Goal: Find specific page/section: Find specific page/section

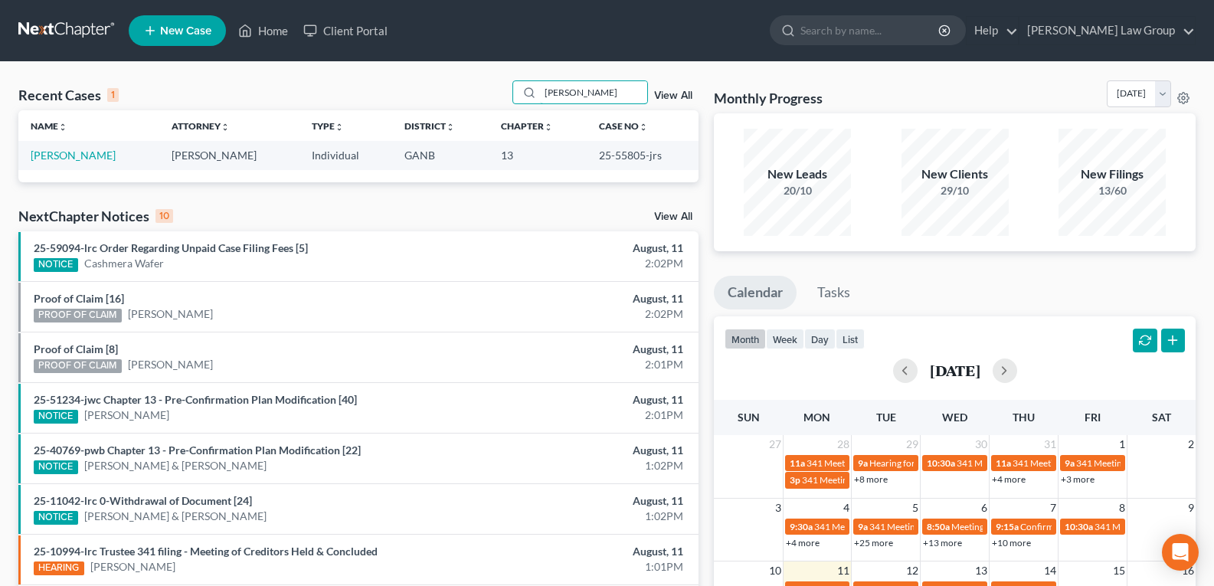
drag, startPoint x: 613, startPoint y: 94, endPoint x: 488, endPoint y: 103, distance: 125.1
click at [488, 103] on div "Recent Cases 1 [PERSON_NAME] View All" at bounding box center [358, 95] width 680 height 30
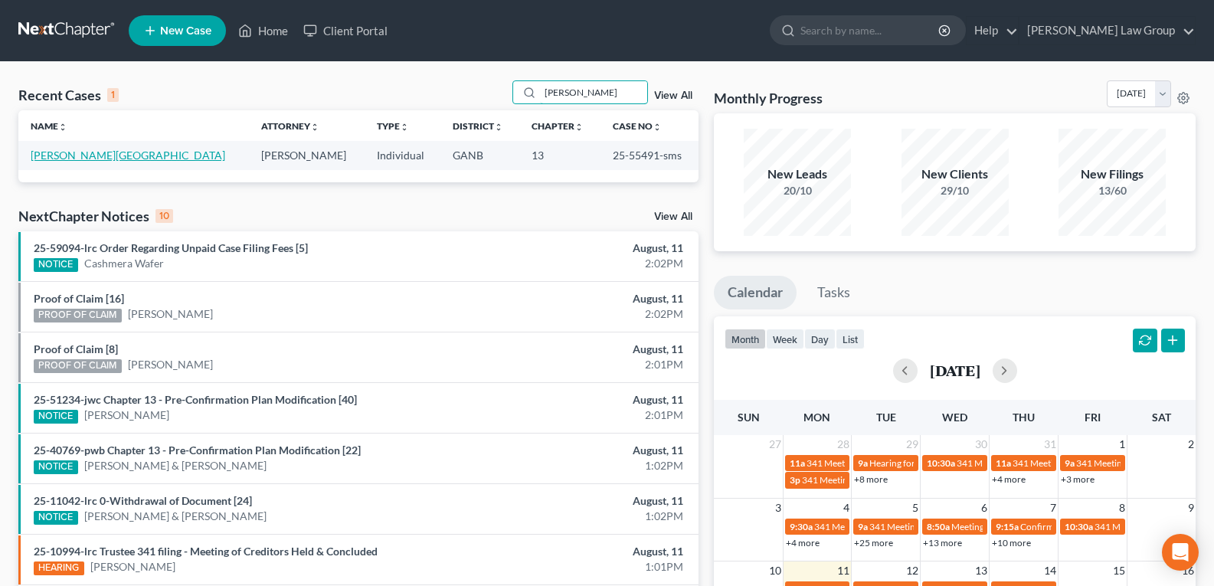
type input "[PERSON_NAME]"
click at [81, 159] on link "[PERSON_NAME][GEOGRAPHIC_DATA]" at bounding box center [128, 155] width 194 height 13
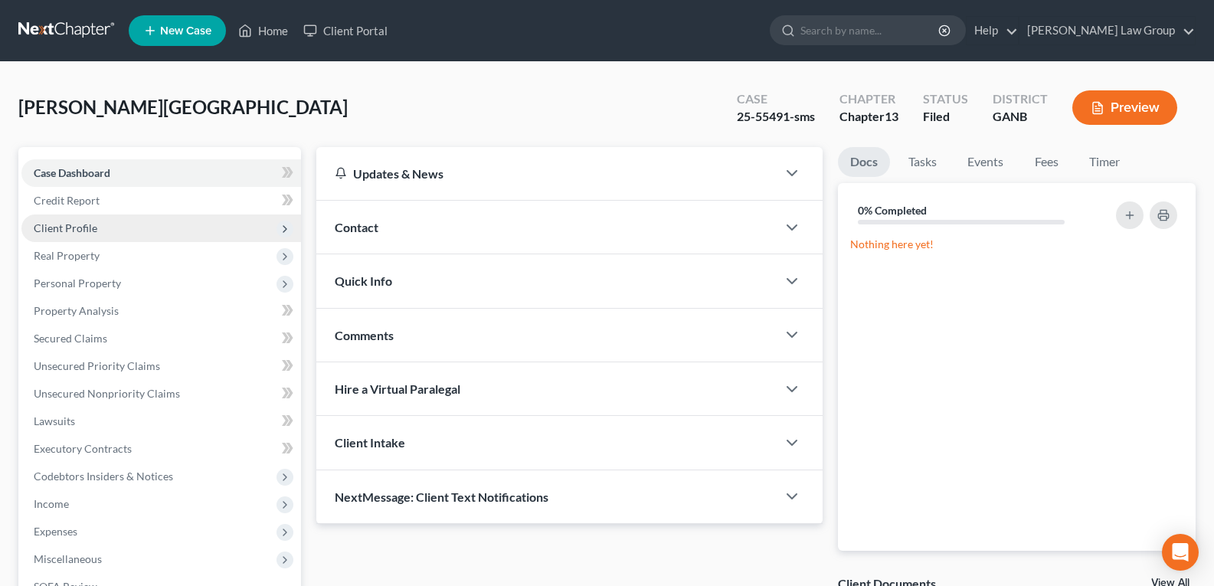
click at [74, 232] on span "Client Profile" at bounding box center [66, 227] width 64 height 13
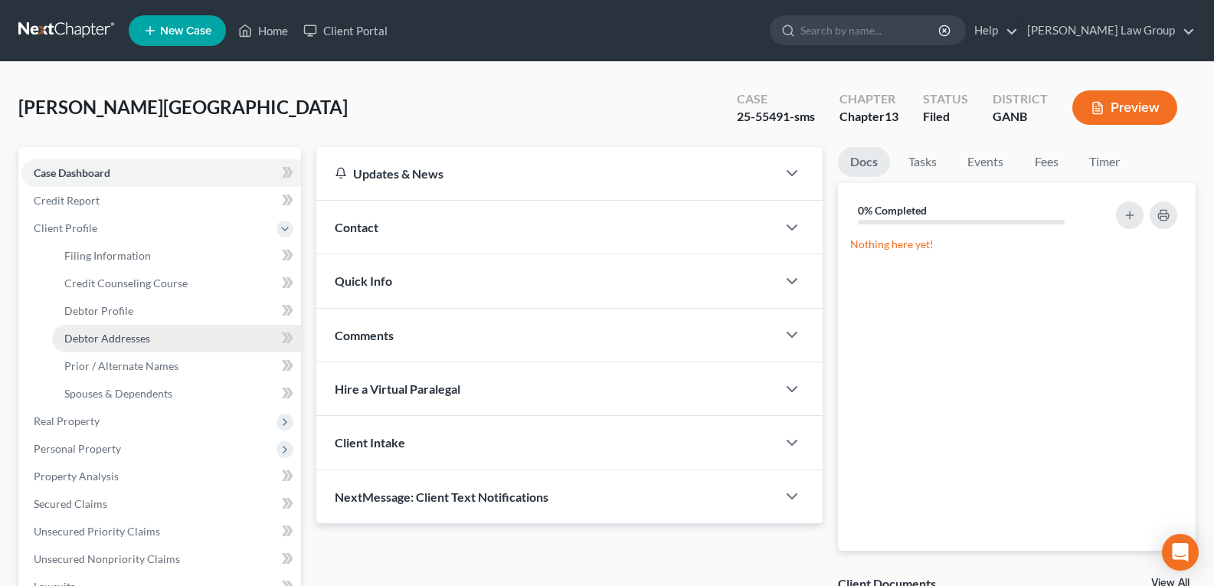
click at [126, 341] on span "Debtor Addresses" at bounding box center [107, 338] width 86 height 13
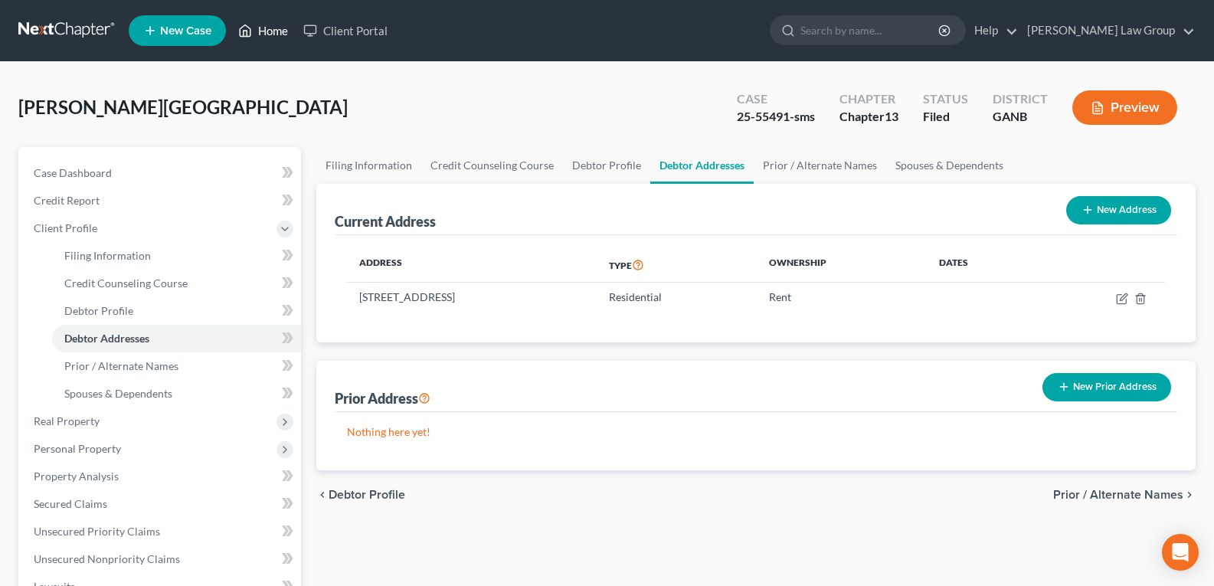
click at [252, 25] on icon at bounding box center [245, 30] width 14 height 18
click at [252, 31] on icon at bounding box center [245, 30] width 14 height 18
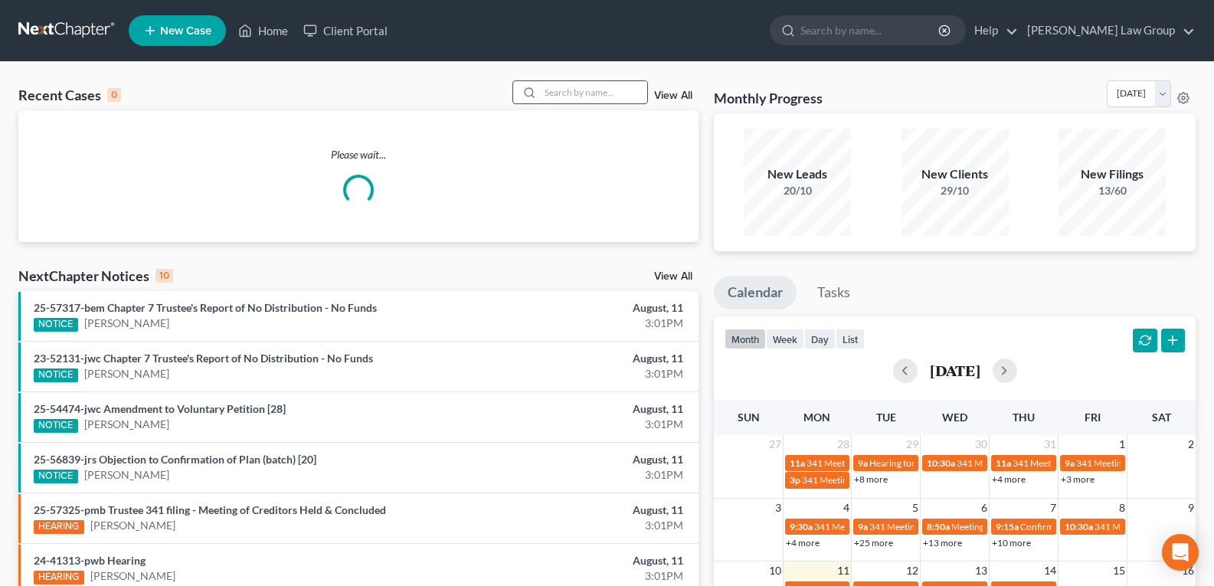
click at [564, 95] on input "search" at bounding box center [593, 92] width 107 height 22
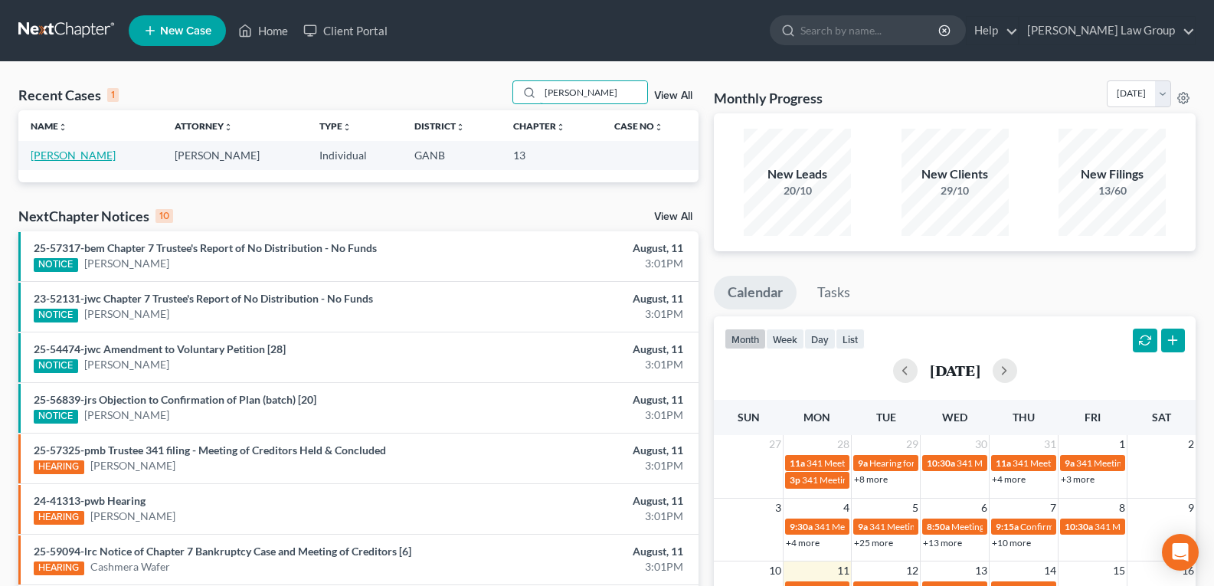
type input "[PERSON_NAME]"
click at [75, 158] on link "[PERSON_NAME]" at bounding box center [73, 155] width 85 height 13
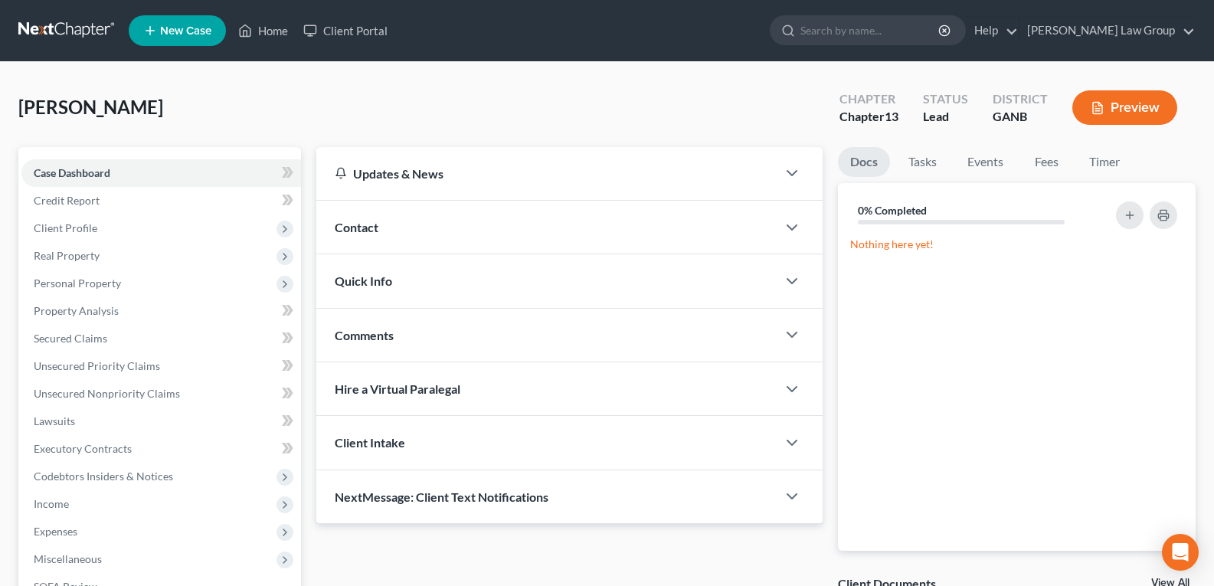
click at [1137, 117] on button "Preview" at bounding box center [1124, 107] width 105 height 34
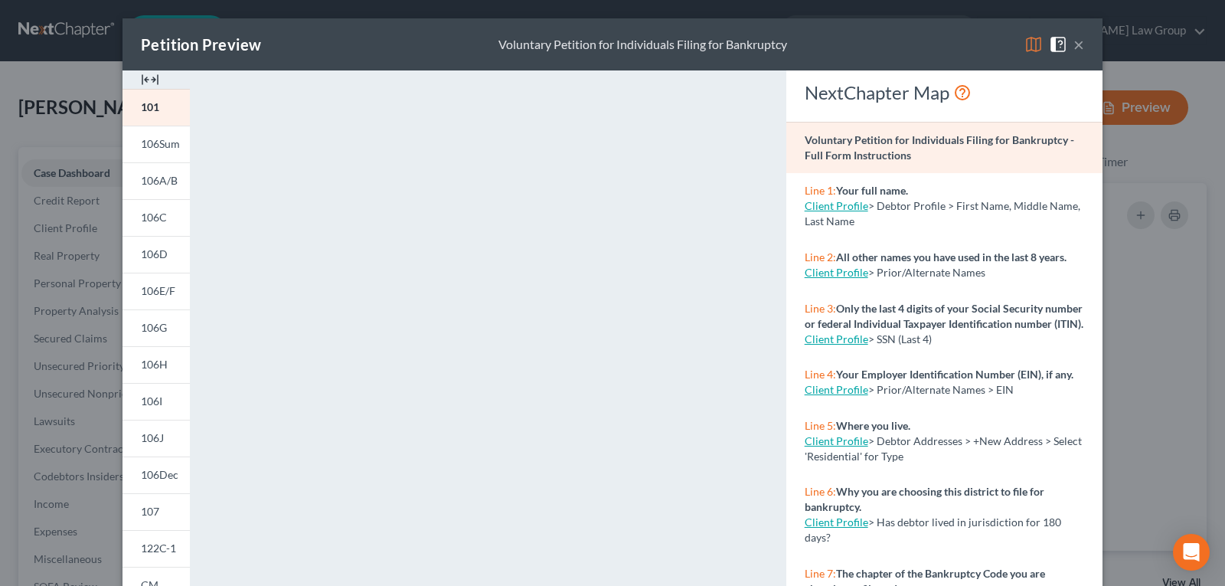
click at [142, 80] on img at bounding box center [150, 79] width 18 height 18
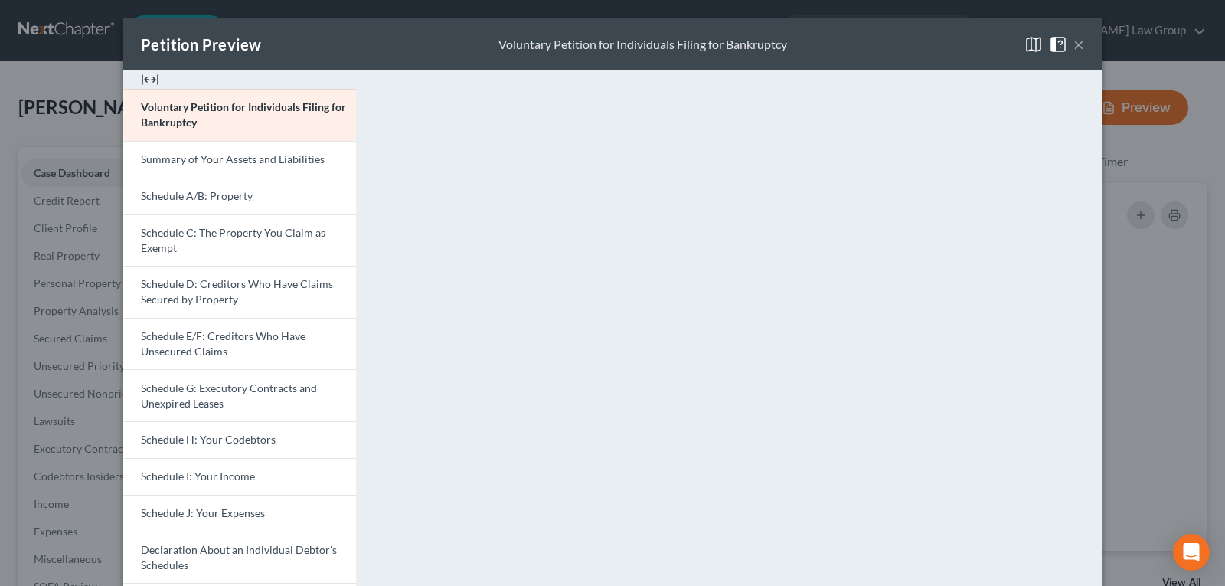
drag, startPoint x: 206, startPoint y: 199, endPoint x: 567, endPoint y: 260, distance: 365.8
click at [207, 199] on span "Schedule A/B: Property" at bounding box center [197, 195] width 112 height 13
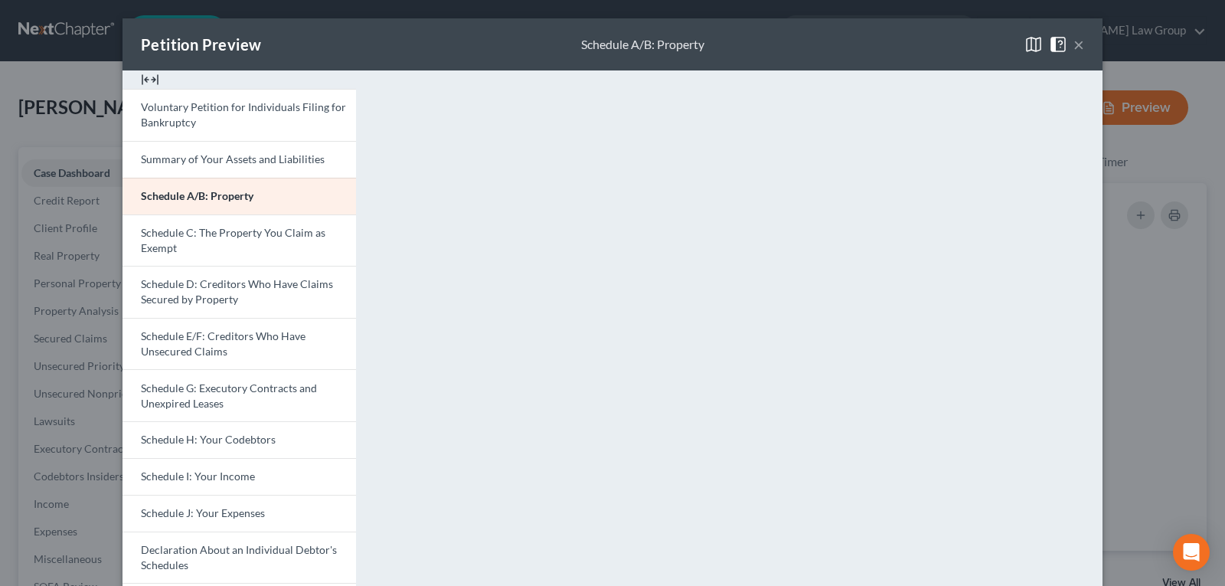
click at [1074, 47] on button "×" at bounding box center [1078, 44] width 11 height 18
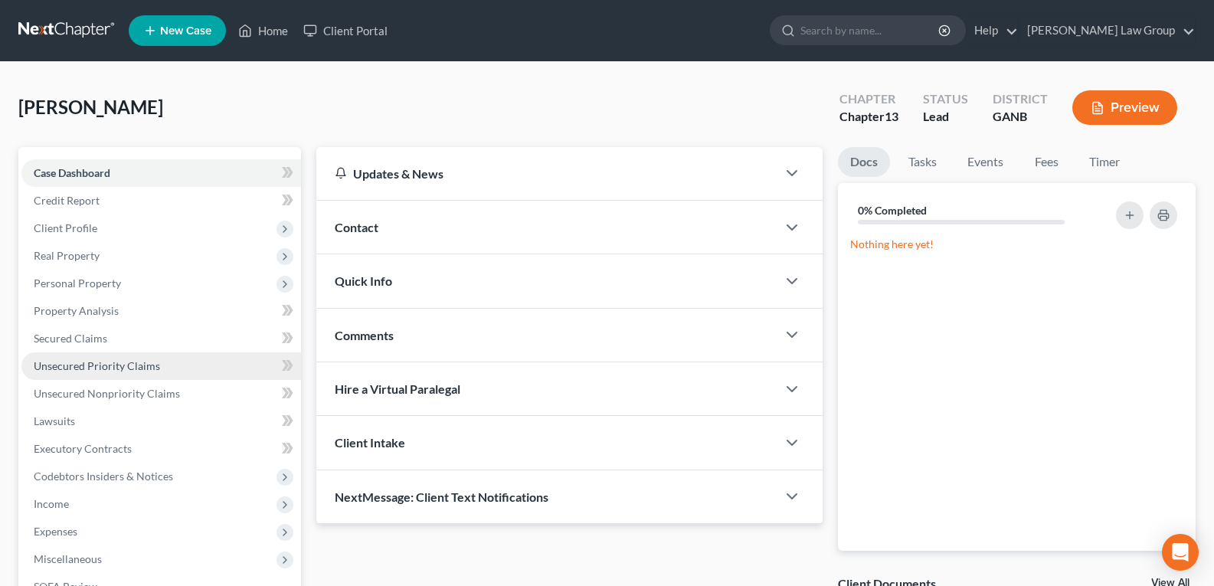
click at [83, 368] on span "Unsecured Priority Claims" at bounding box center [97, 365] width 126 height 13
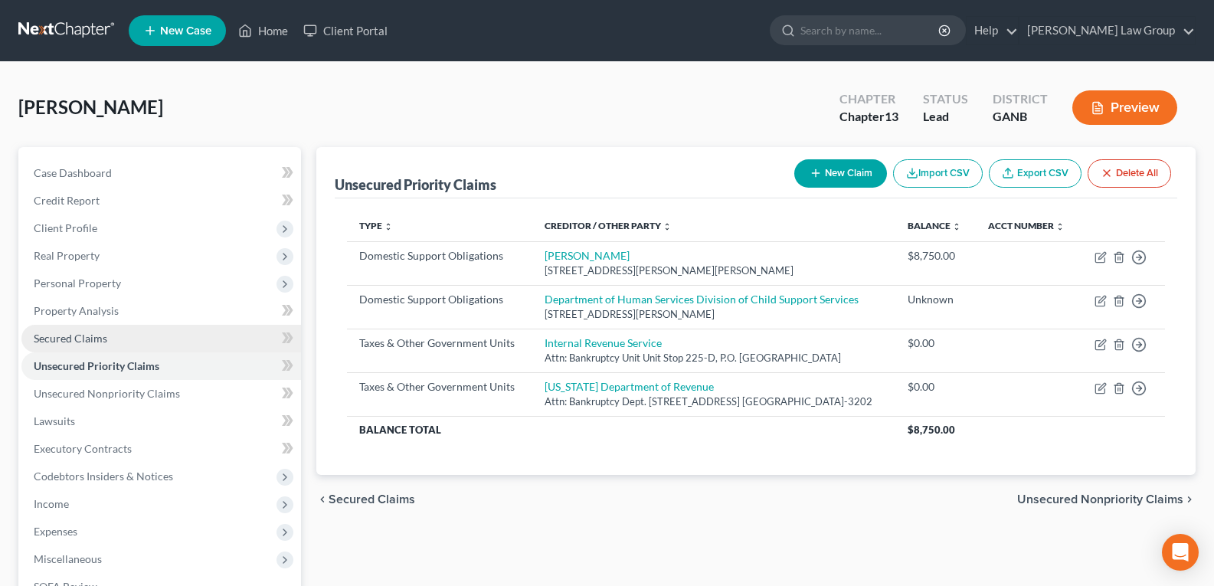
click at [70, 345] on link "Secured Claims" at bounding box center [160, 339] width 279 height 28
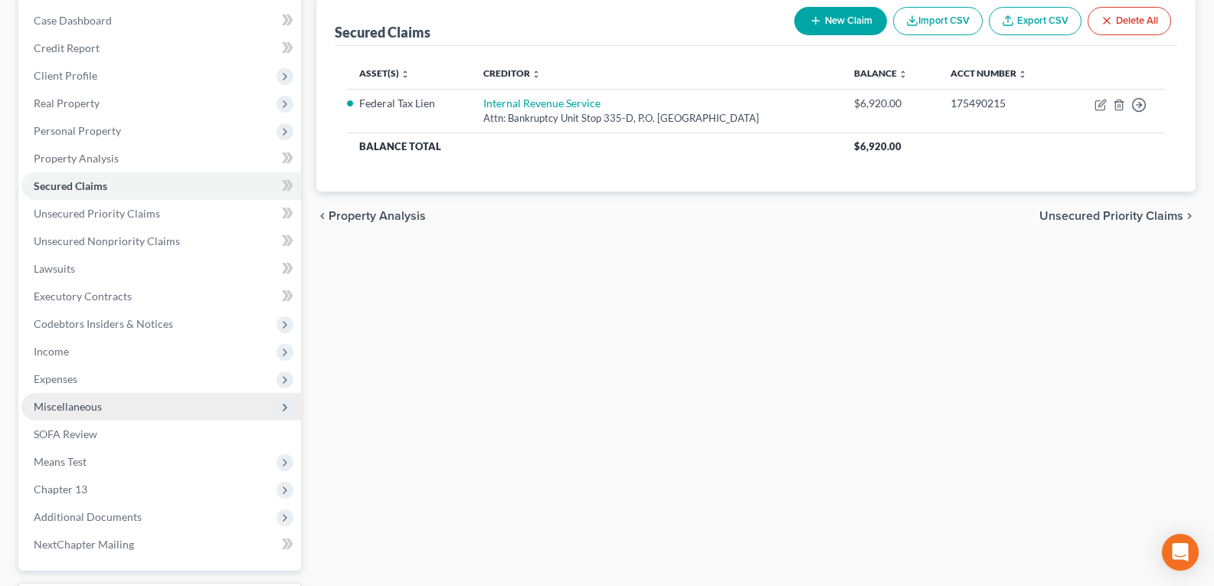
scroll to position [153, 0]
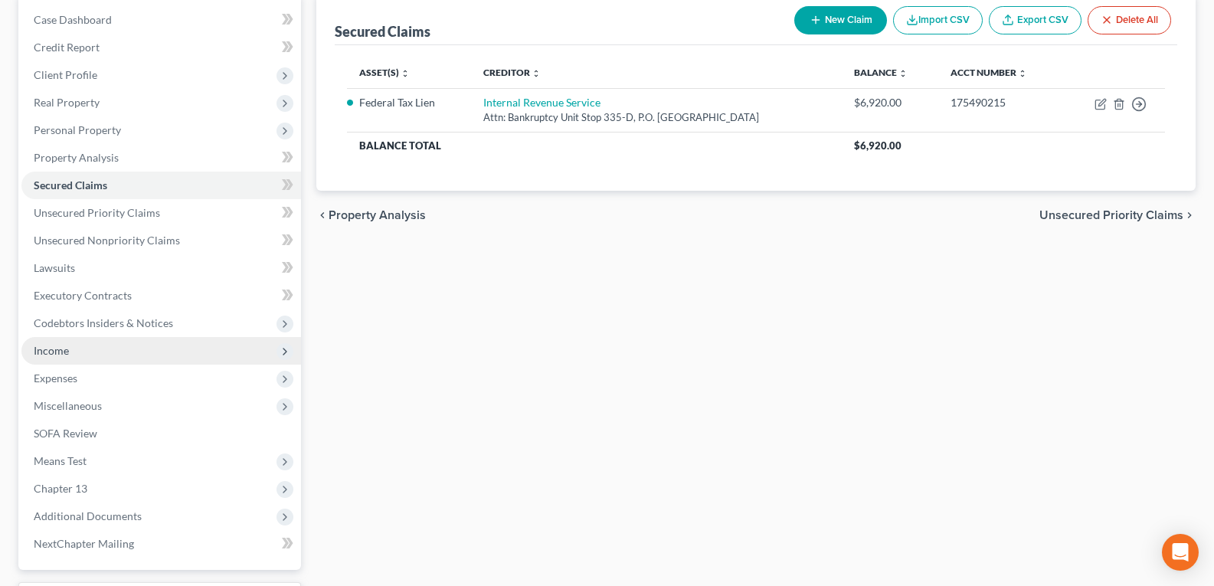
click at [91, 354] on span "Income" at bounding box center [160, 351] width 279 height 28
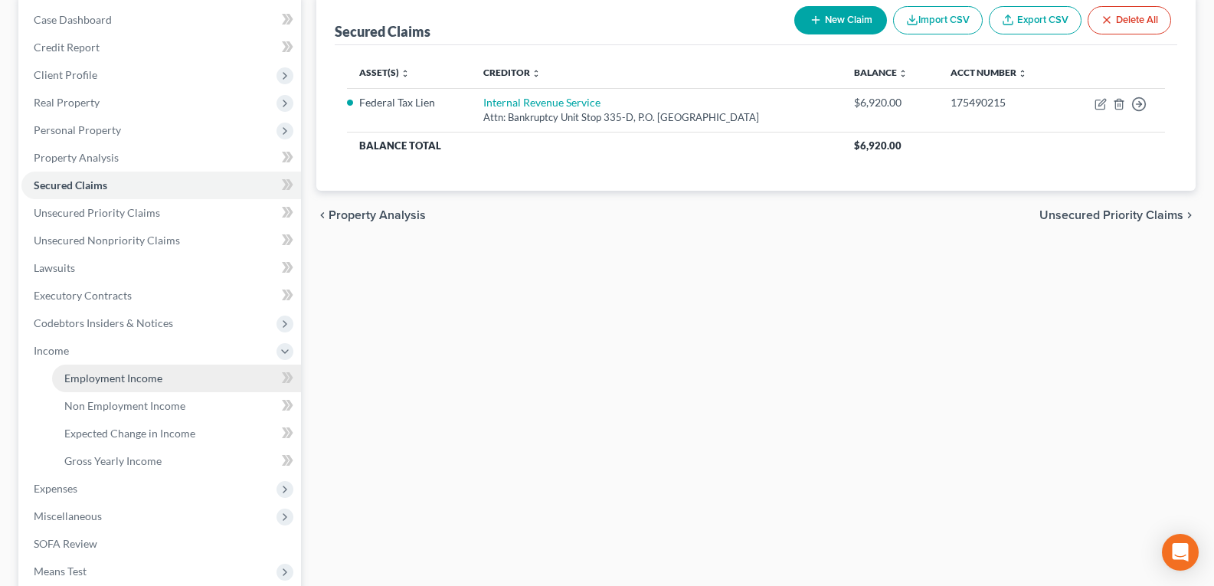
click at [91, 378] on span "Employment Income" at bounding box center [113, 377] width 98 height 13
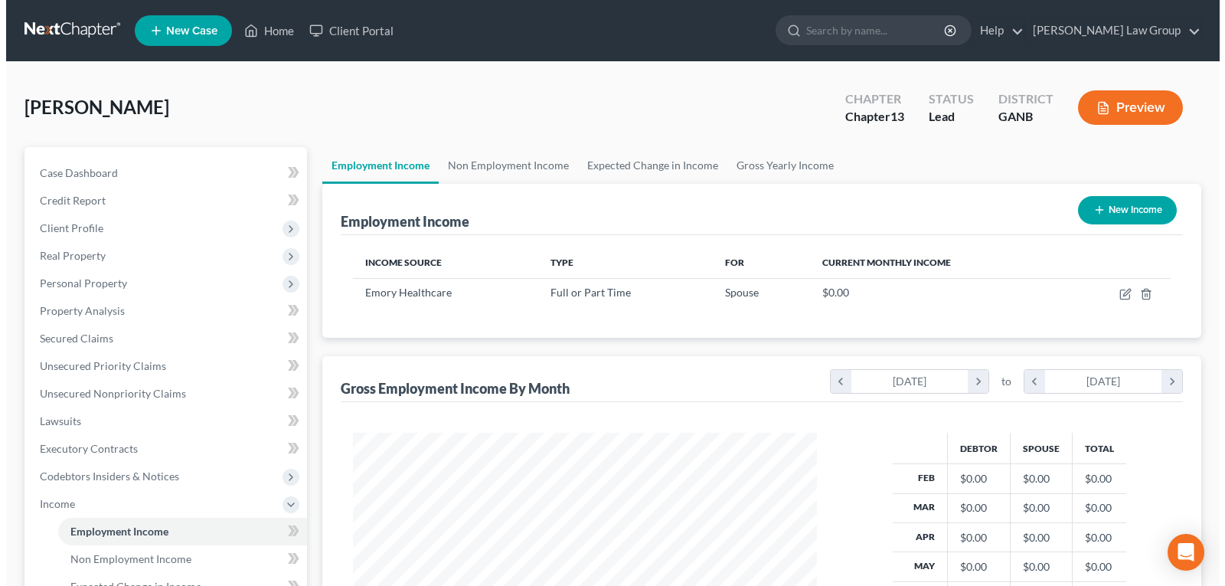
scroll to position [275, 495]
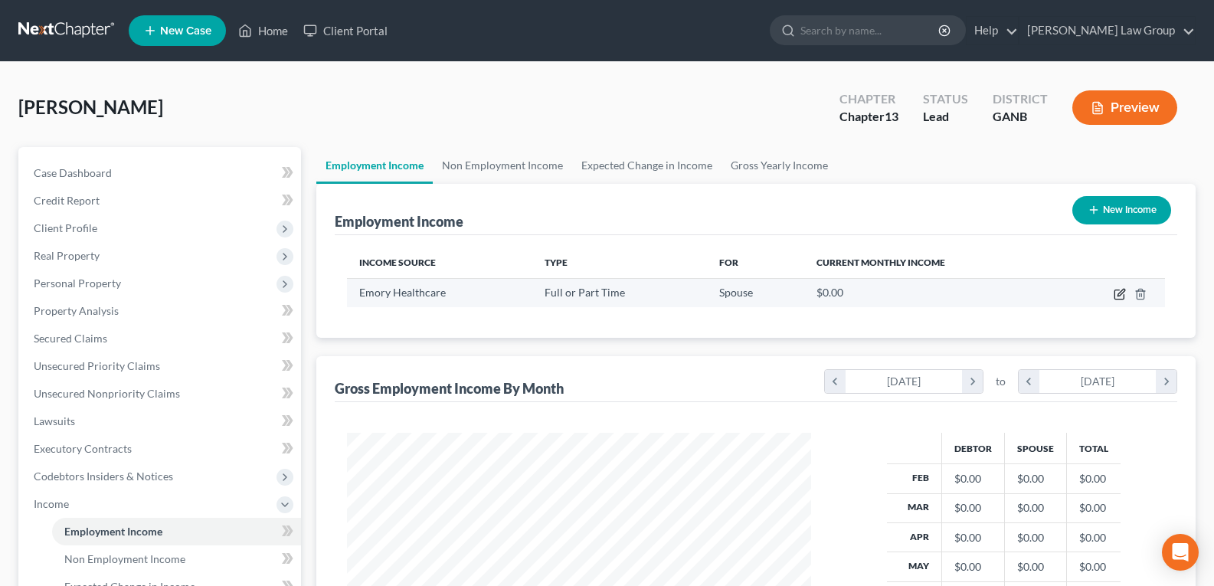
click at [1117, 297] on icon "button" at bounding box center [1119, 294] width 12 height 12
select select "0"
select select "2"
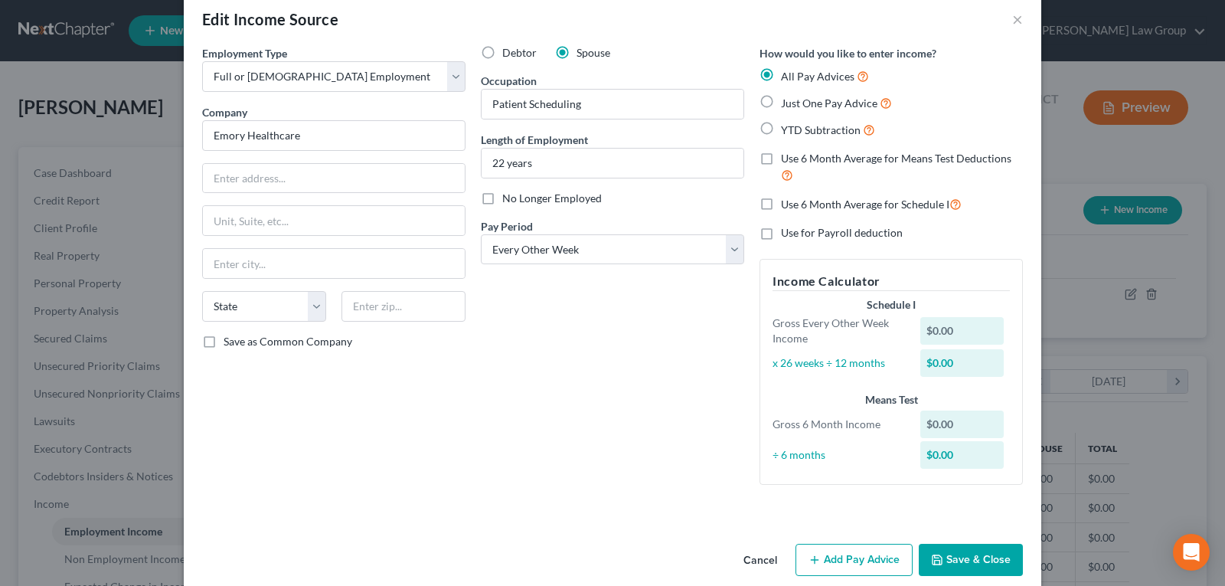
scroll to position [46, 0]
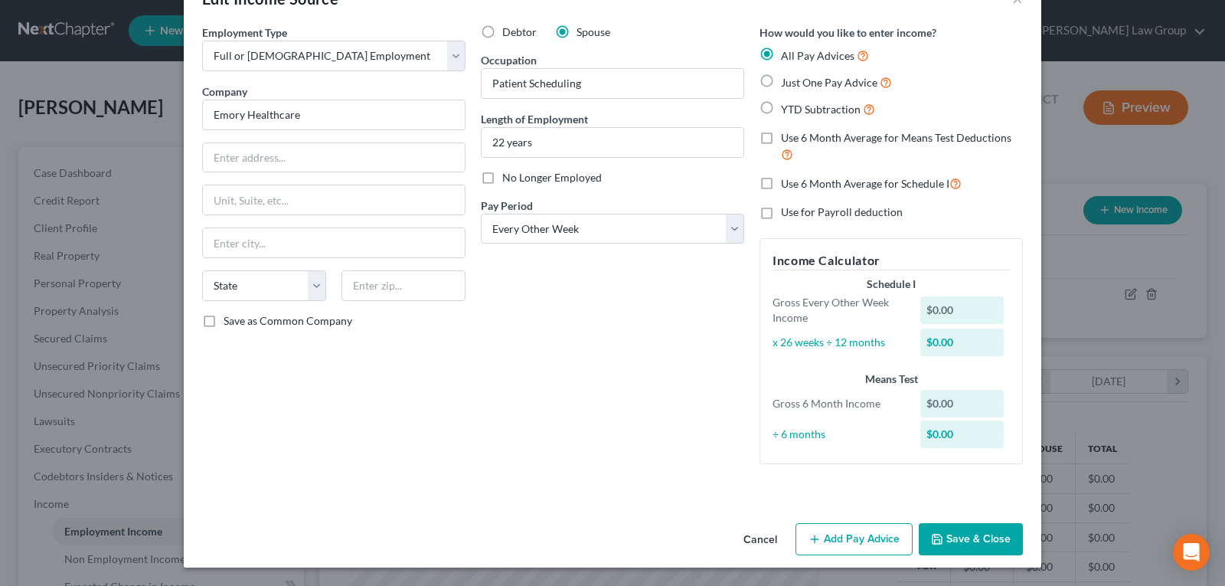
click at [756, 543] on button "Cancel" at bounding box center [760, 539] width 58 height 31
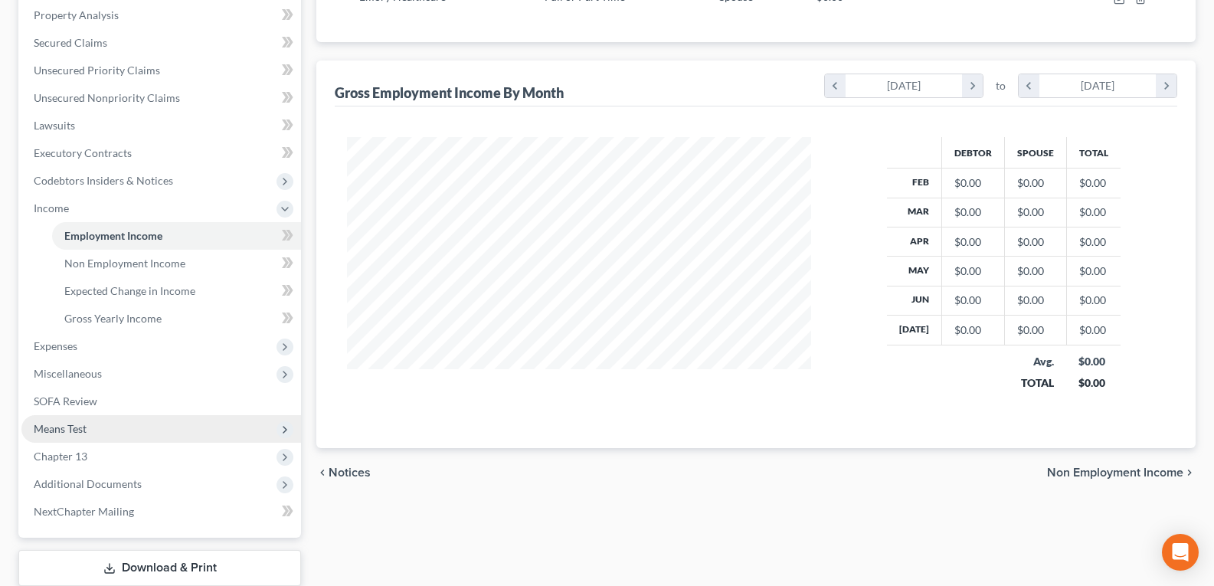
scroll to position [306, 0]
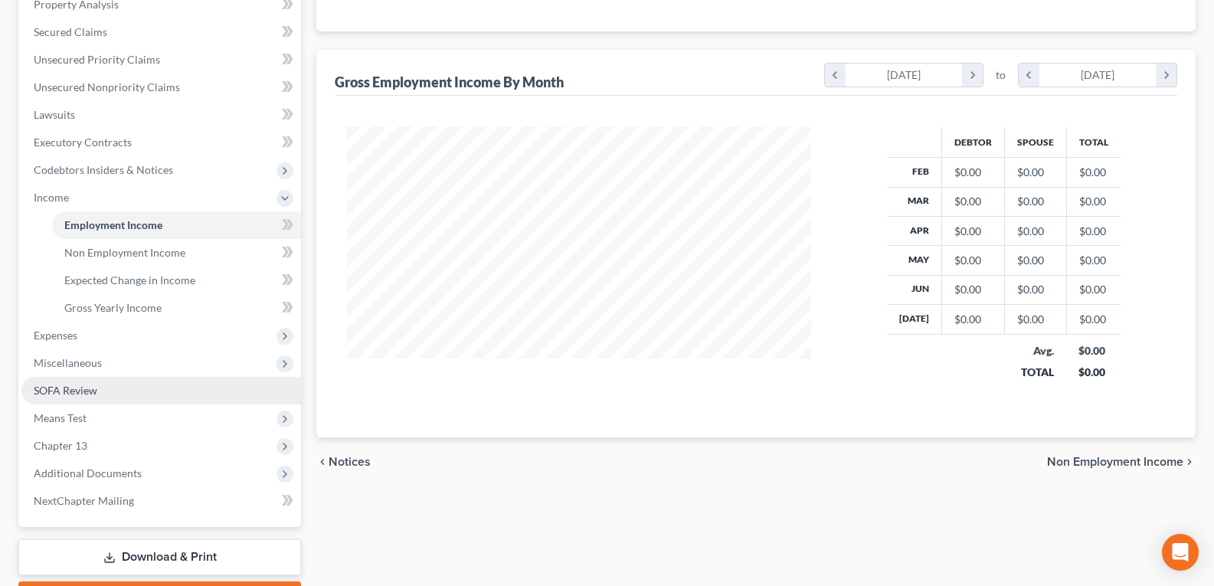
click at [64, 387] on span "SOFA Review" at bounding box center [66, 390] width 64 height 13
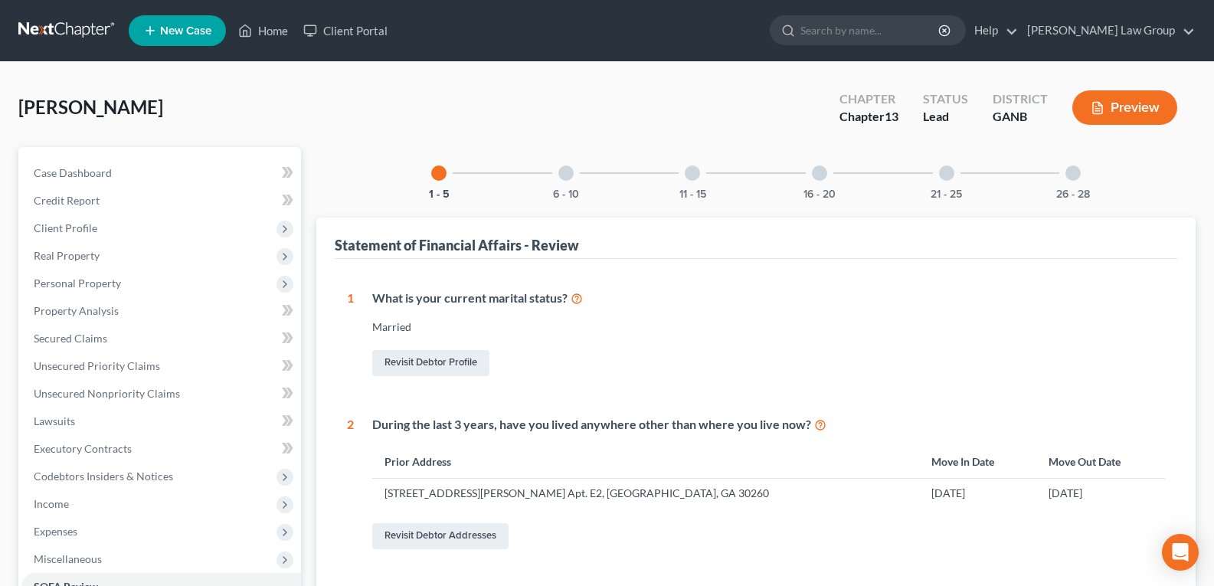
click at [1065, 178] on div "26 - 28" at bounding box center [1073, 173] width 52 height 52
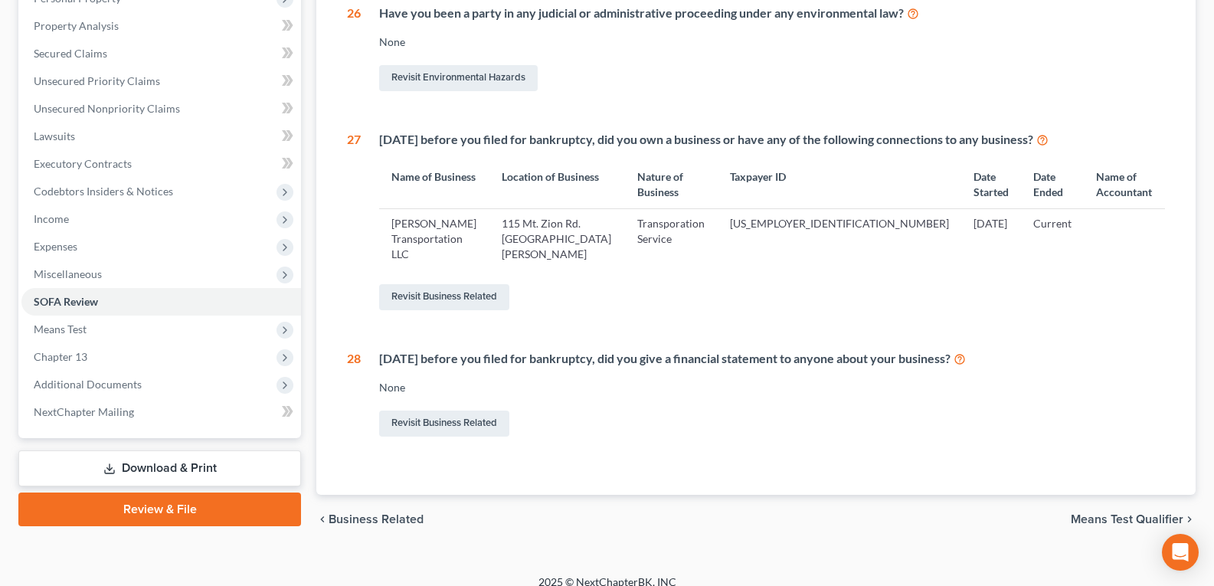
scroll to position [286, 0]
click at [443, 293] on div "Revisit Business Related" at bounding box center [772, 296] width 786 height 32
click at [443, 283] on link "Revisit Business Related" at bounding box center [444, 296] width 130 height 26
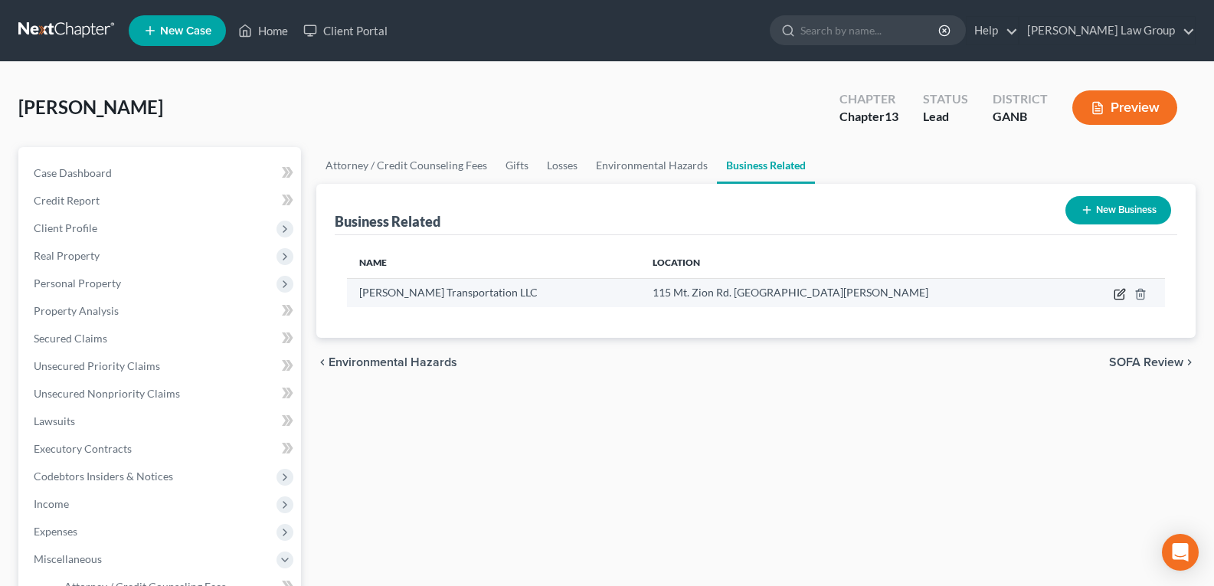
click at [1119, 298] on icon "button" at bounding box center [1119, 294] width 12 height 12
select select "sole_proprietor"
select select "10"
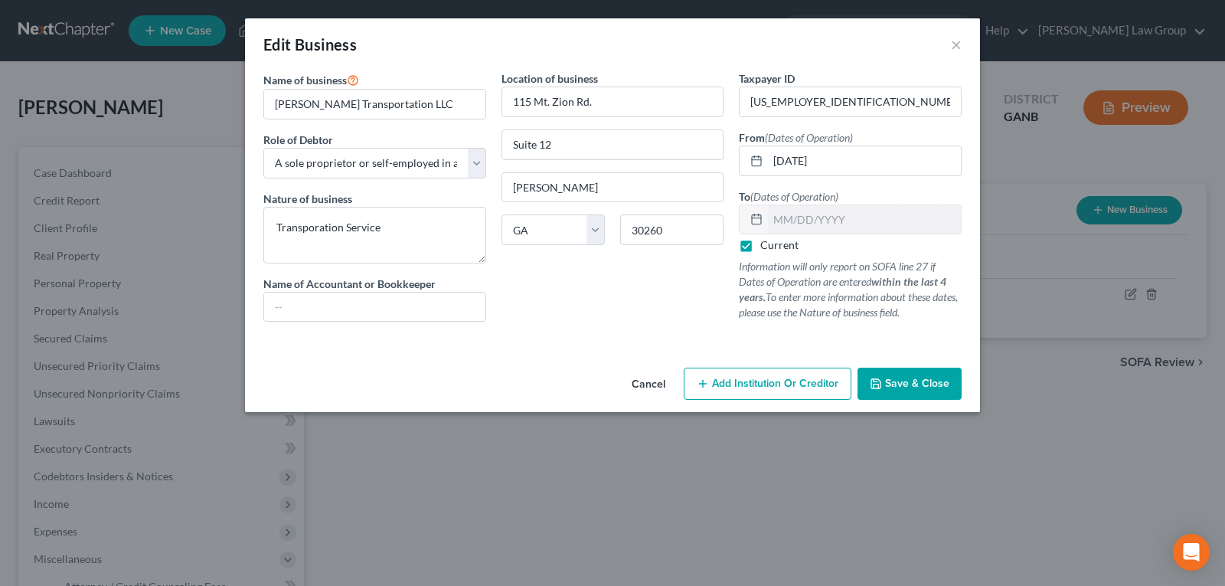
click at [655, 388] on button "Cancel" at bounding box center [648, 384] width 58 height 31
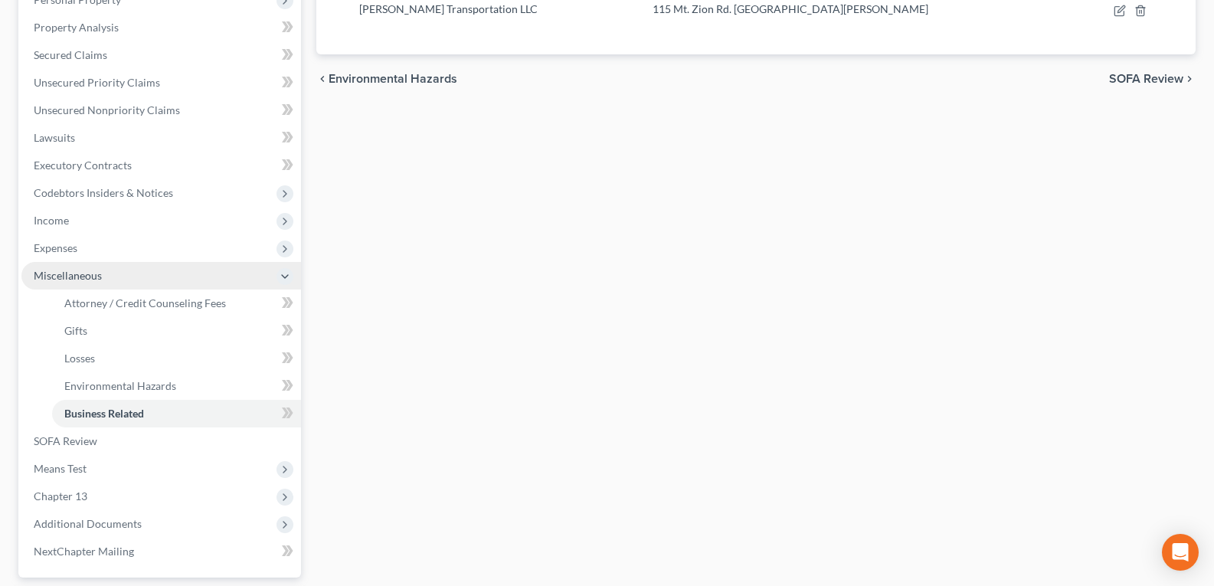
scroll to position [306, 0]
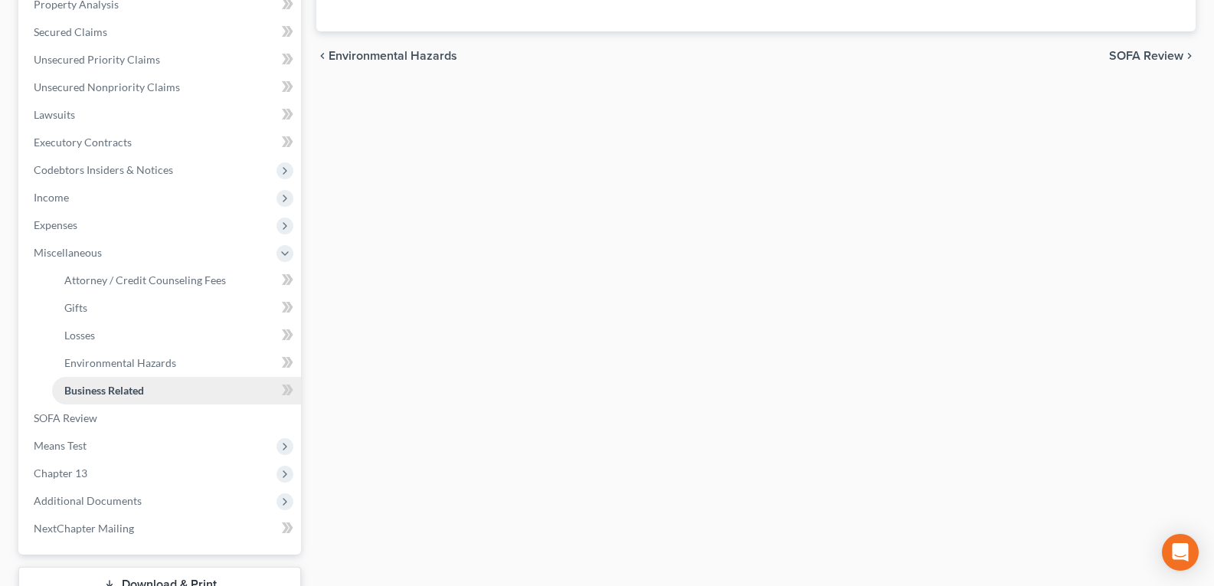
click at [124, 391] on span "Business Related" at bounding box center [104, 390] width 80 height 13
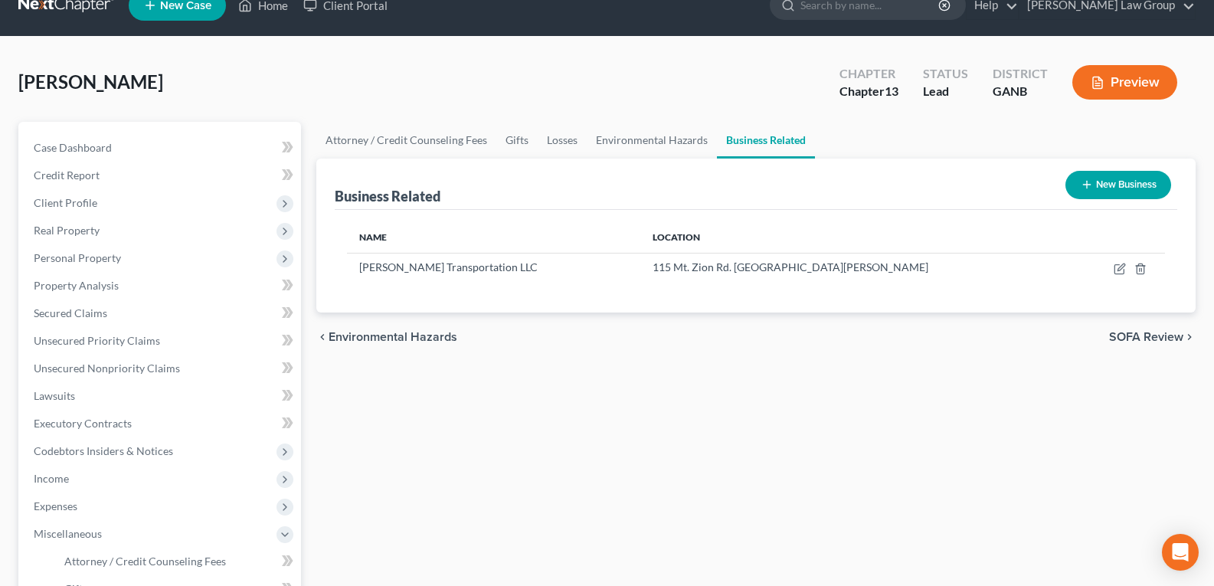
scroll to position [0, 0]
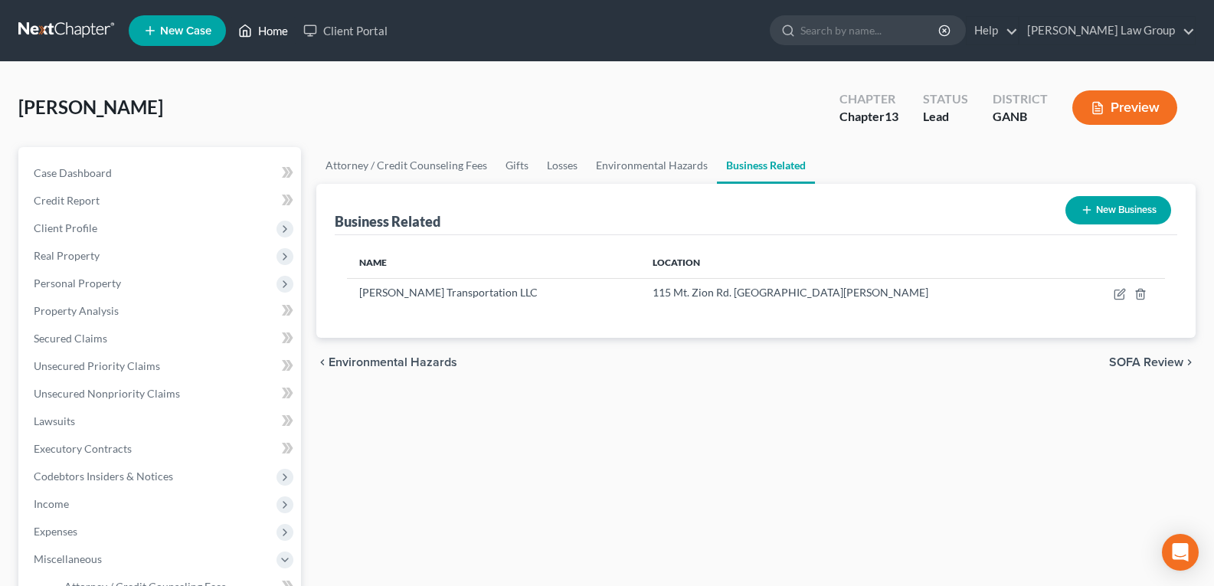
click at [266, 32] on link "Home" at bounding box center [262, 31] width 65 height 28
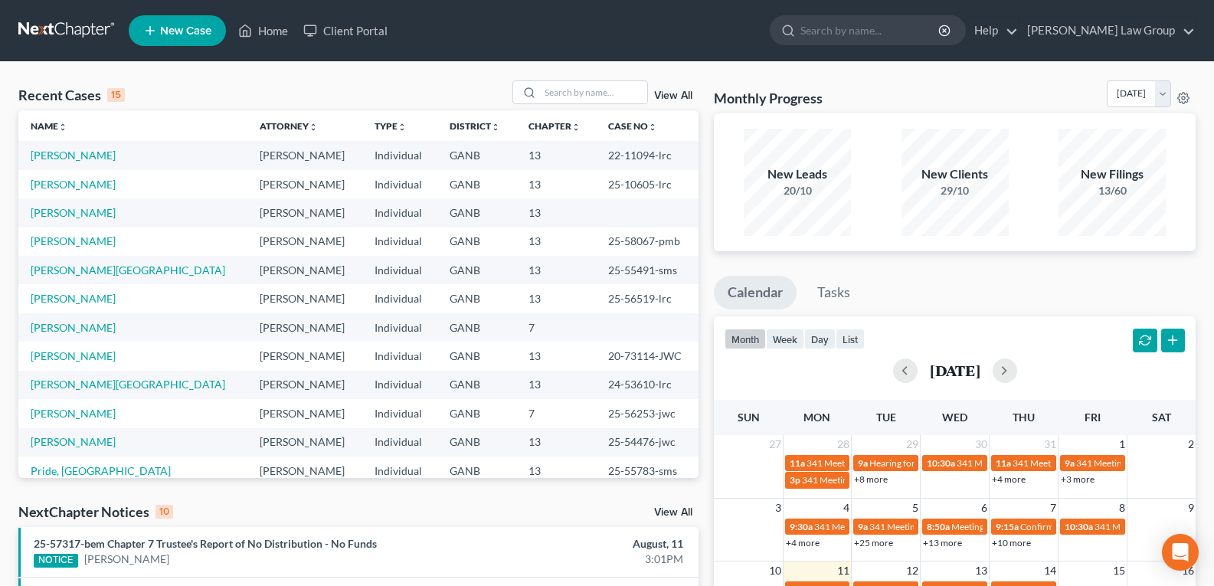
click at [573, 80] on div "Recent Cases 15 View All Name unfold_more expand_more expand_less Attorney unfo…" at bounding box center [607, 568] width 1214 height 1012
click at [554, 95] on input "search" at bounding box center [593, 92] width 107 height 22
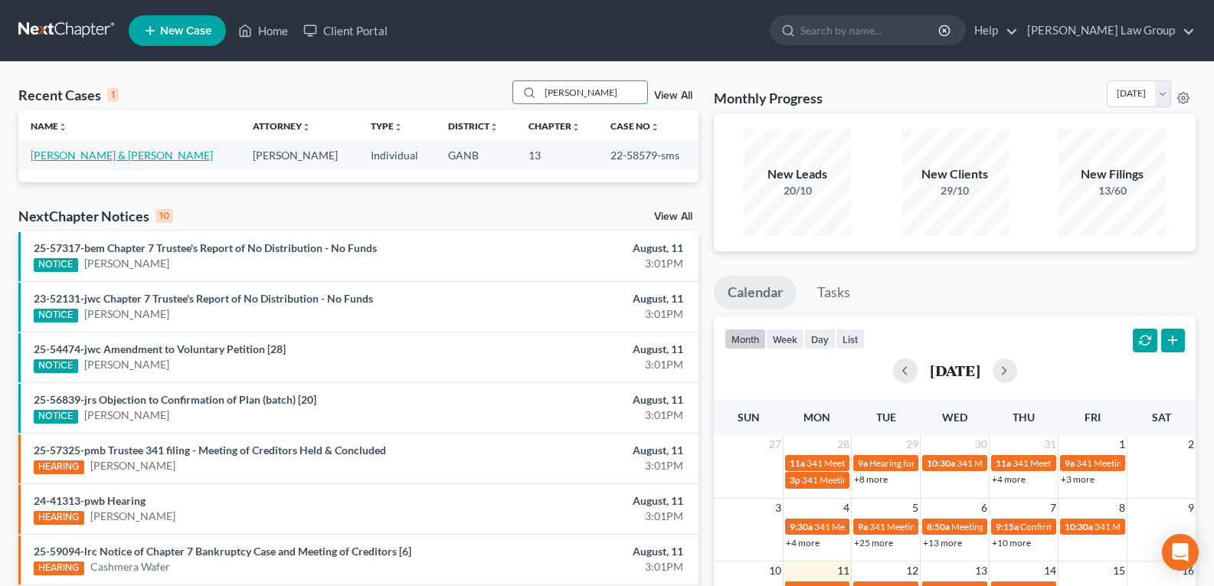
type input "[PERSON_NAME]"
click at [92, 153] on link "[PERSON_NAME] & [PERSON_NAME]" at bounding box center [122, 155] width 182 height 13
select select "3"
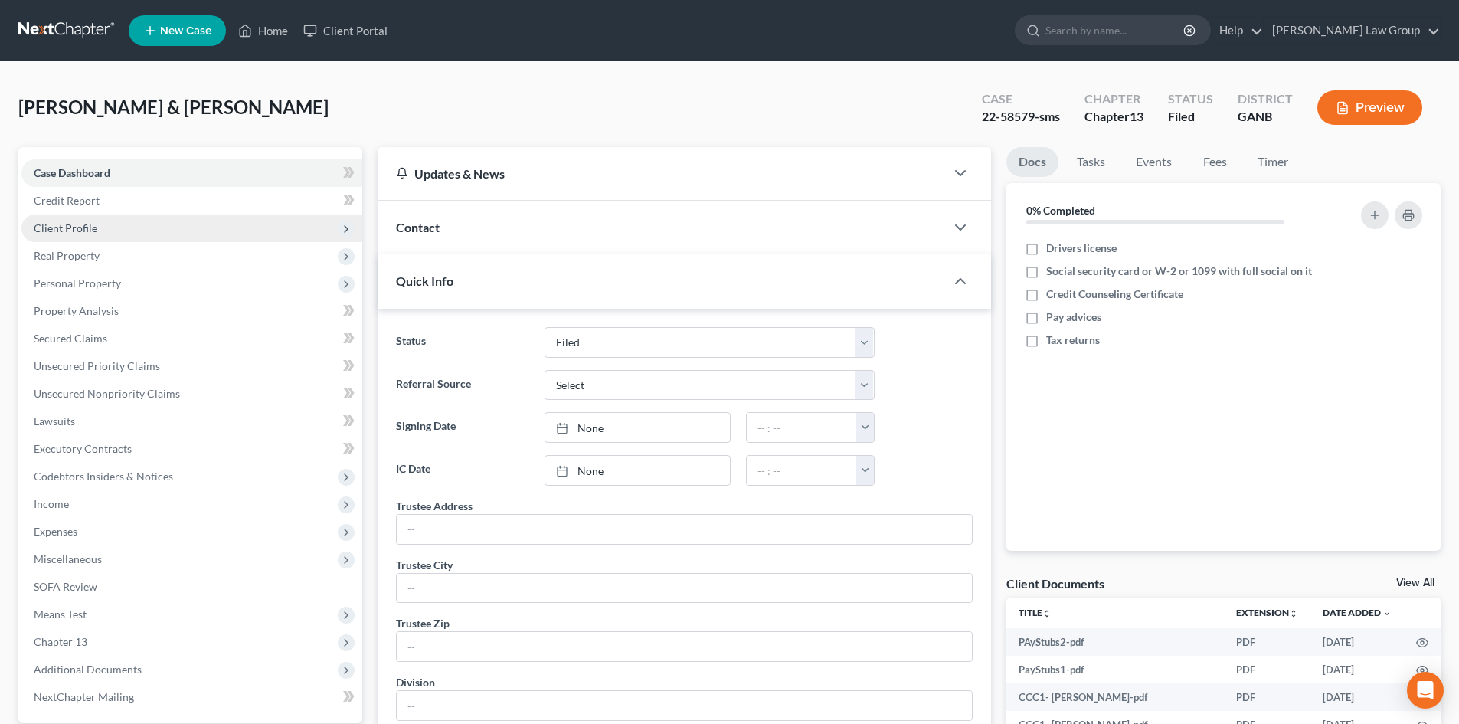
click at [55, 233] on span "Client Profile" at bounding box center [66, 227] width 64 height 13
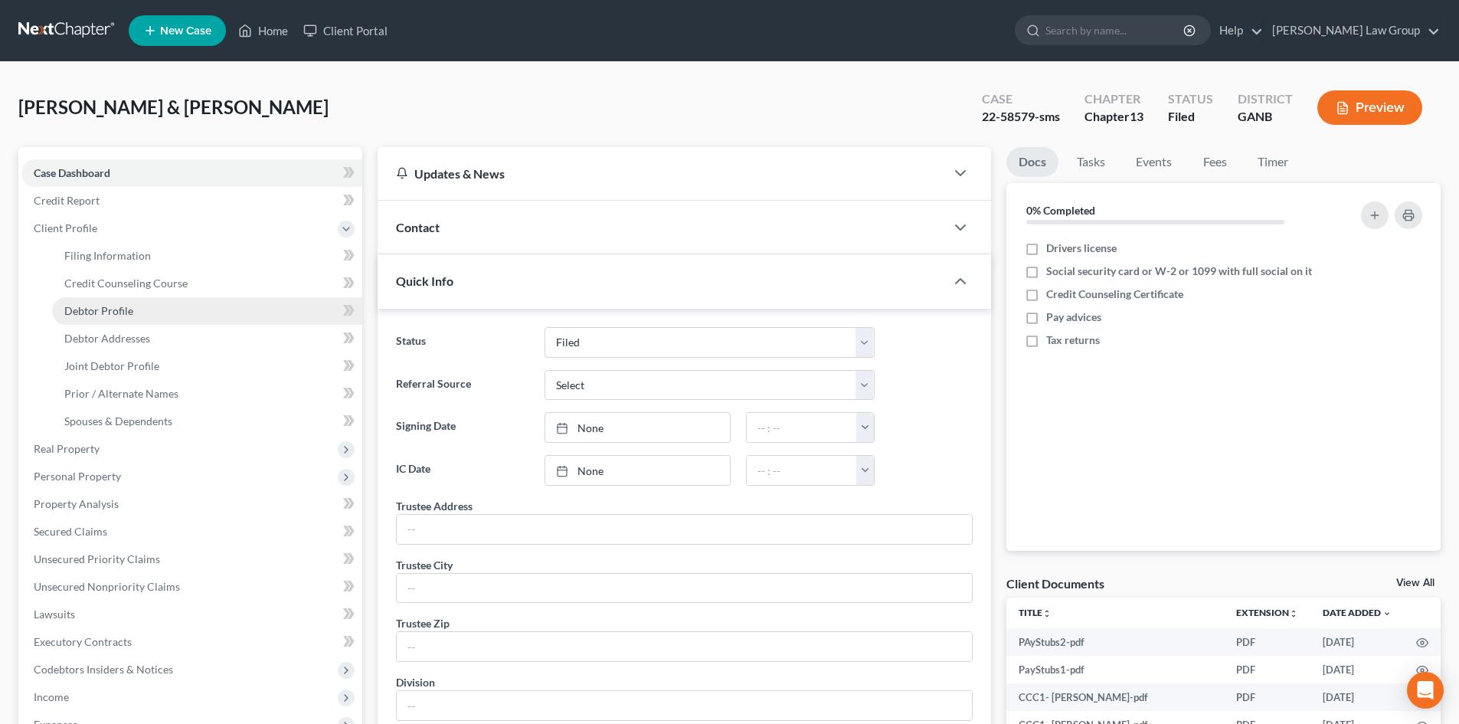
click at [95, 316] on span "Debtor Profile" at bounding box center [98, 310] width 69 height 13
select select "1"
select select "5"
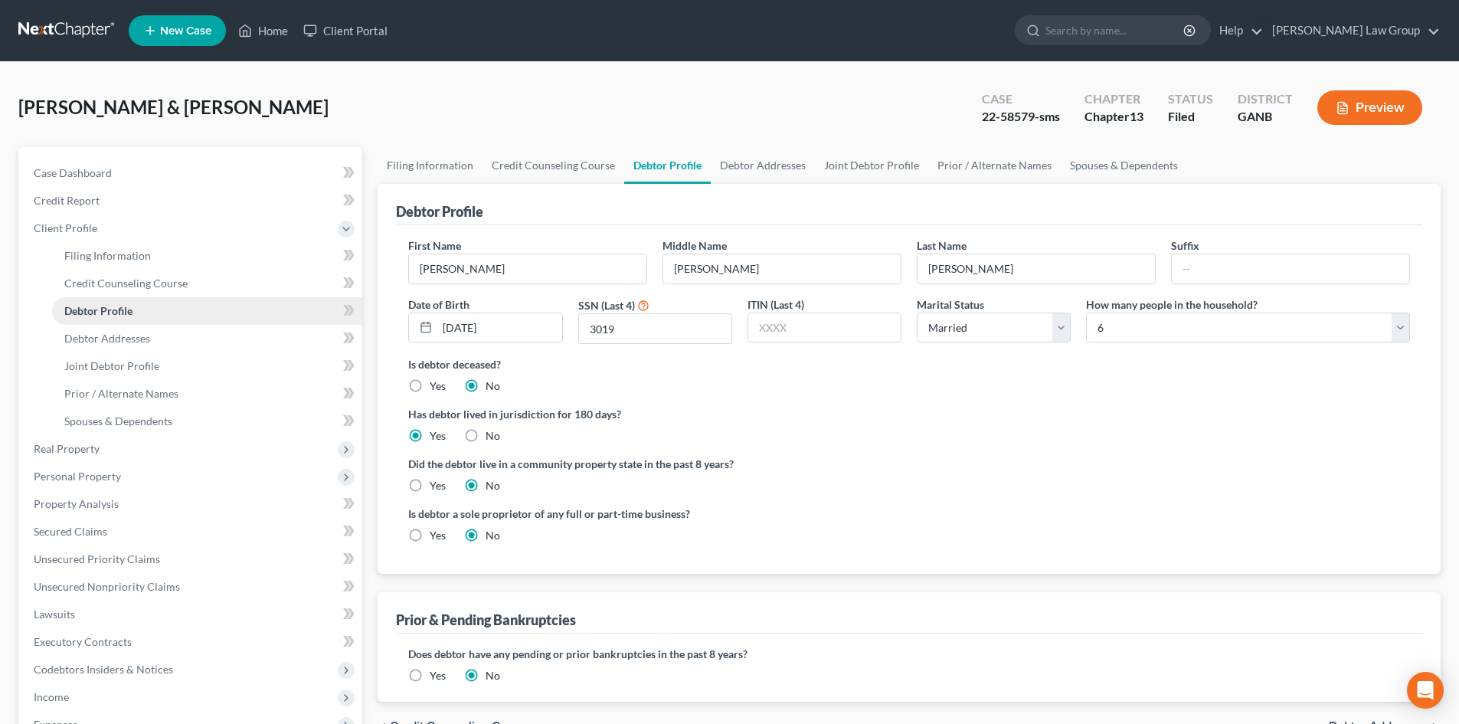
radio input "true"
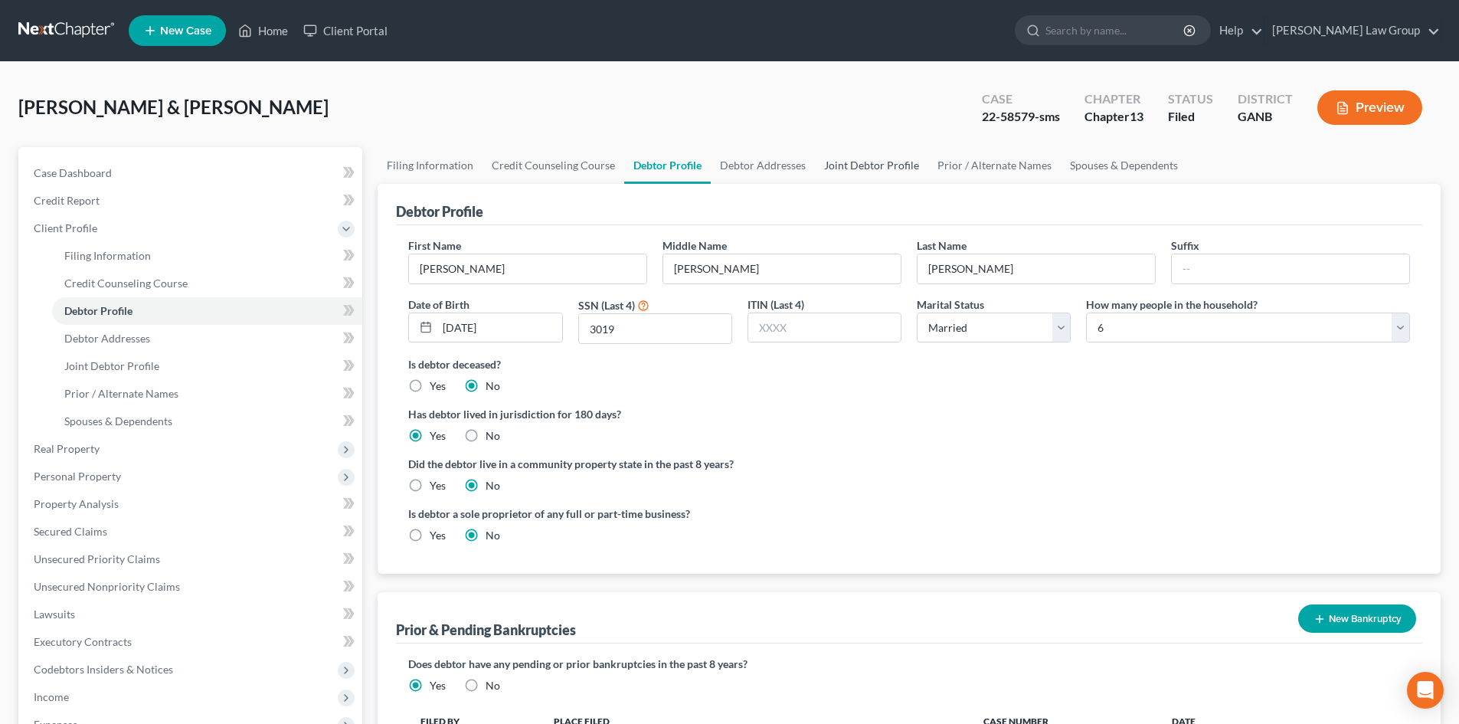
click at [888, 162] on link "Joint Debtor Profile" at bounding box center [871, 165] width 113 height 37
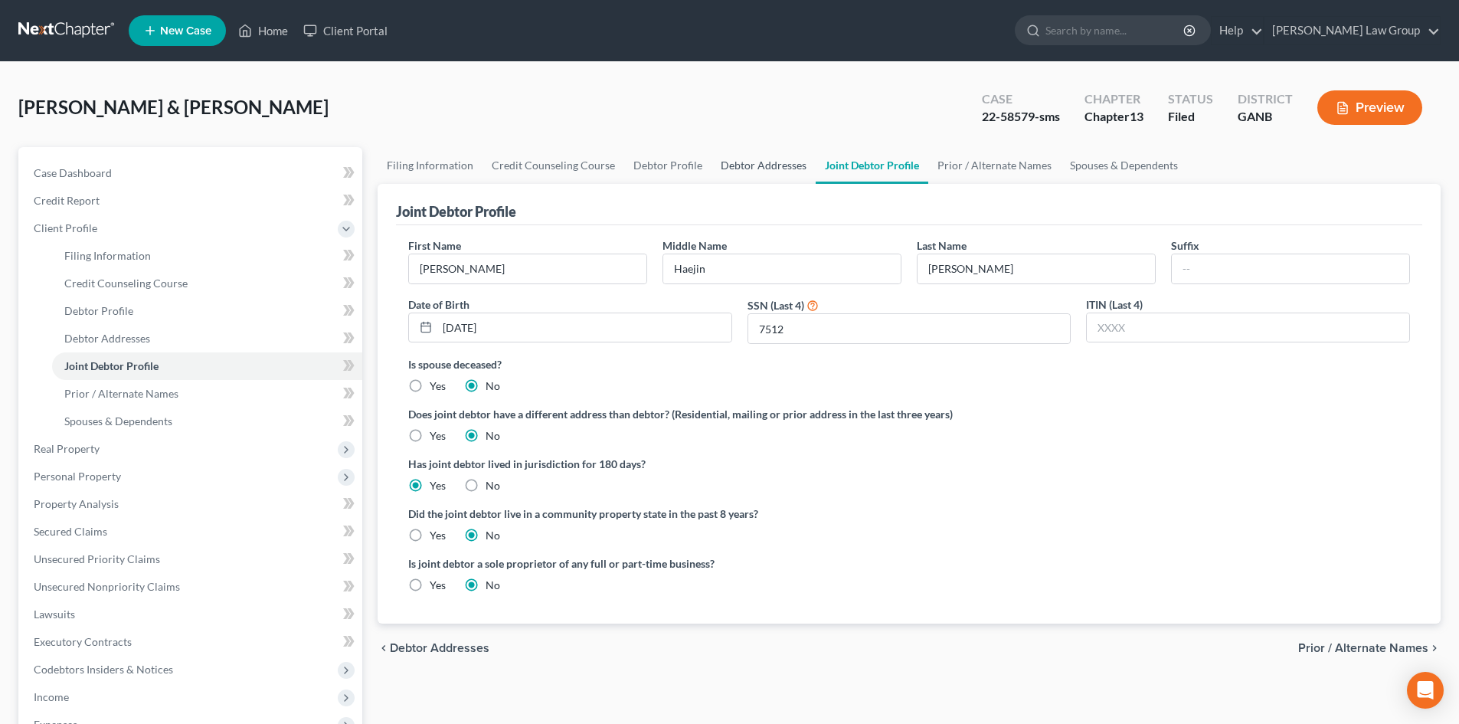
click at [779, 168] on link "Debtor Addresses" at bounding box center [763, 165] width 104 height 37
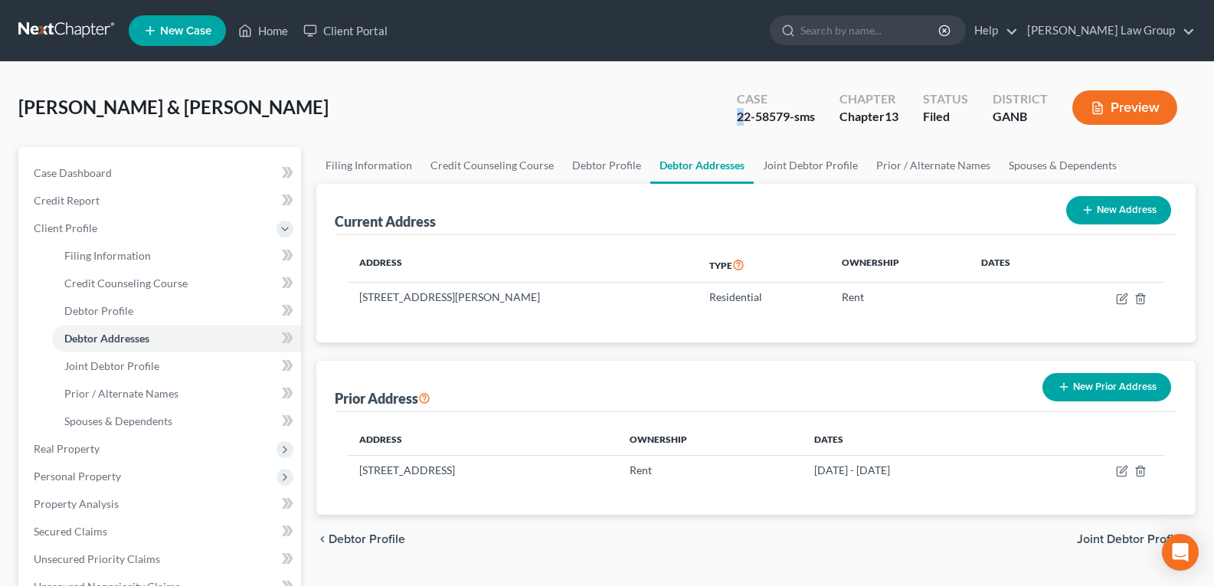
drag, startPoint x: 724, startPoint y: 135, endPoint x: 743, endPoint y: 129, distance: 19.1
click at [743, 129] on div "[PERSON_NAME] & [PERSON_NAME] Upgraded Case 22-58579-sms Chapter Chapter 13 Sta…" at bounding box center [606, 113] width 1177 height 67
click at [734, 120] on div "Case 22-58579-sms" at bounding box center [775, 109] width 103 height 45
drag, startPoint x: 704, startPoint y: 120, endPoint x: 788, endPoint y: 130, distance: 84.0
click at [788, 130] on div "[PERSON_NAME] & [PERSON_NAME] Upgraded Case 22-58579-sms Chapter Chapter 13 Sta…" at bounding box center [606, 113] width 1177 height 67
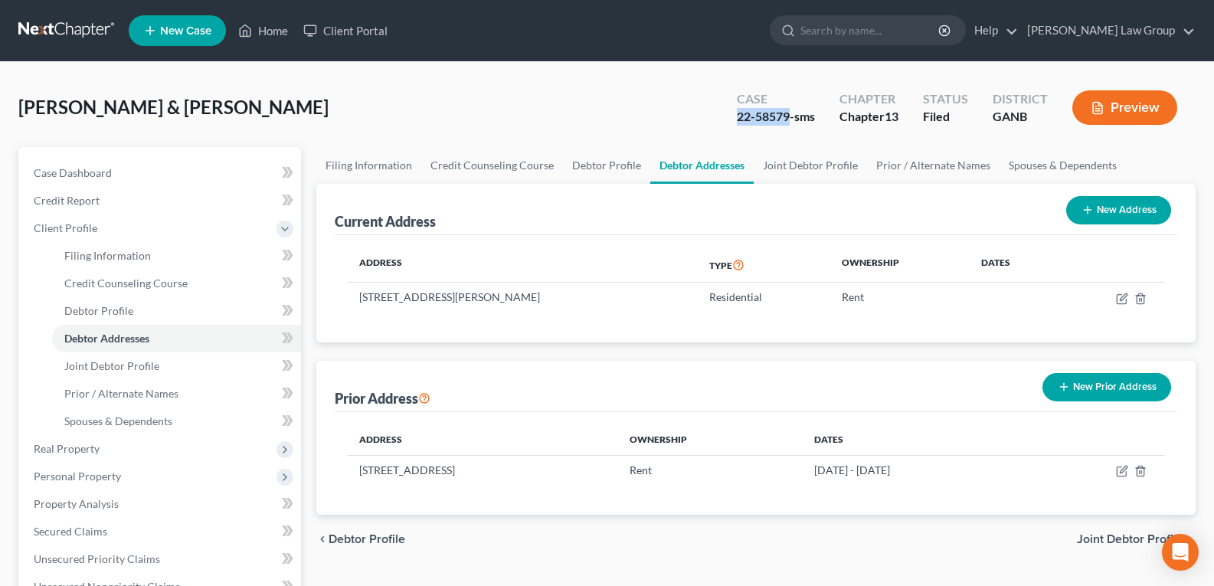
copy div "22-58579"
drag, startPoint x: 264, startPoint y: 28, endPoint x: 276, endPoint y: 37, distance: 15.3
click at [264, 28] on link "Home" at bounding box center [262, 31] width 65 height 28
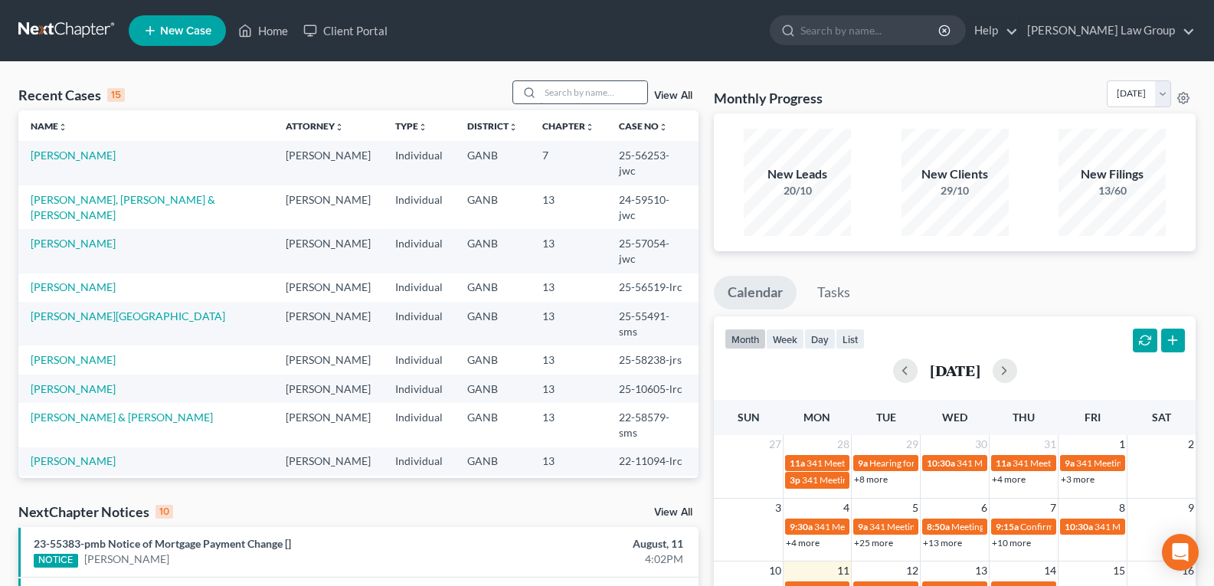
click at [556, 91] on input "search" at bounding box center [593, 92] width 107 height 22
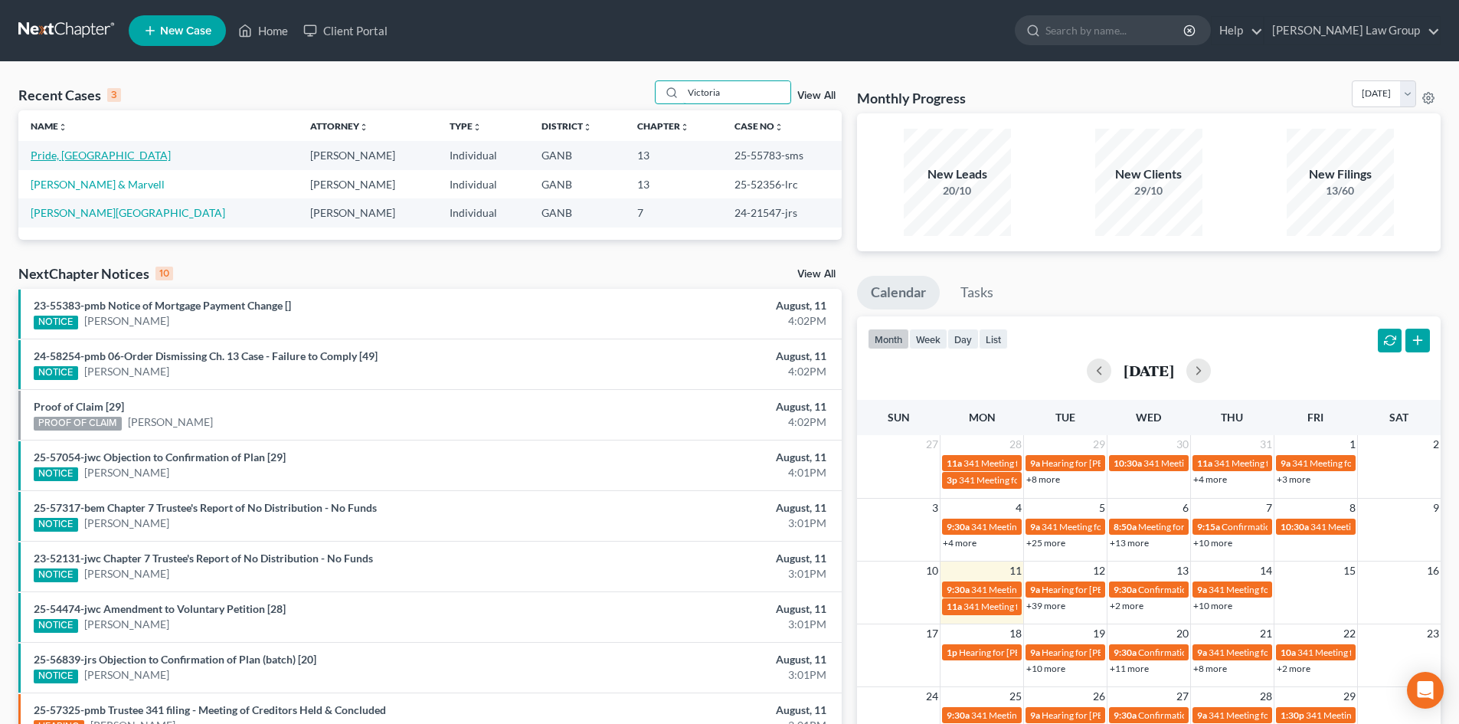
type input "Victoria"
click at [54, 160] on link "Pride, [GEOGRAPHIC_DATA]" at bounding box center [101, 155] width 140 height 13
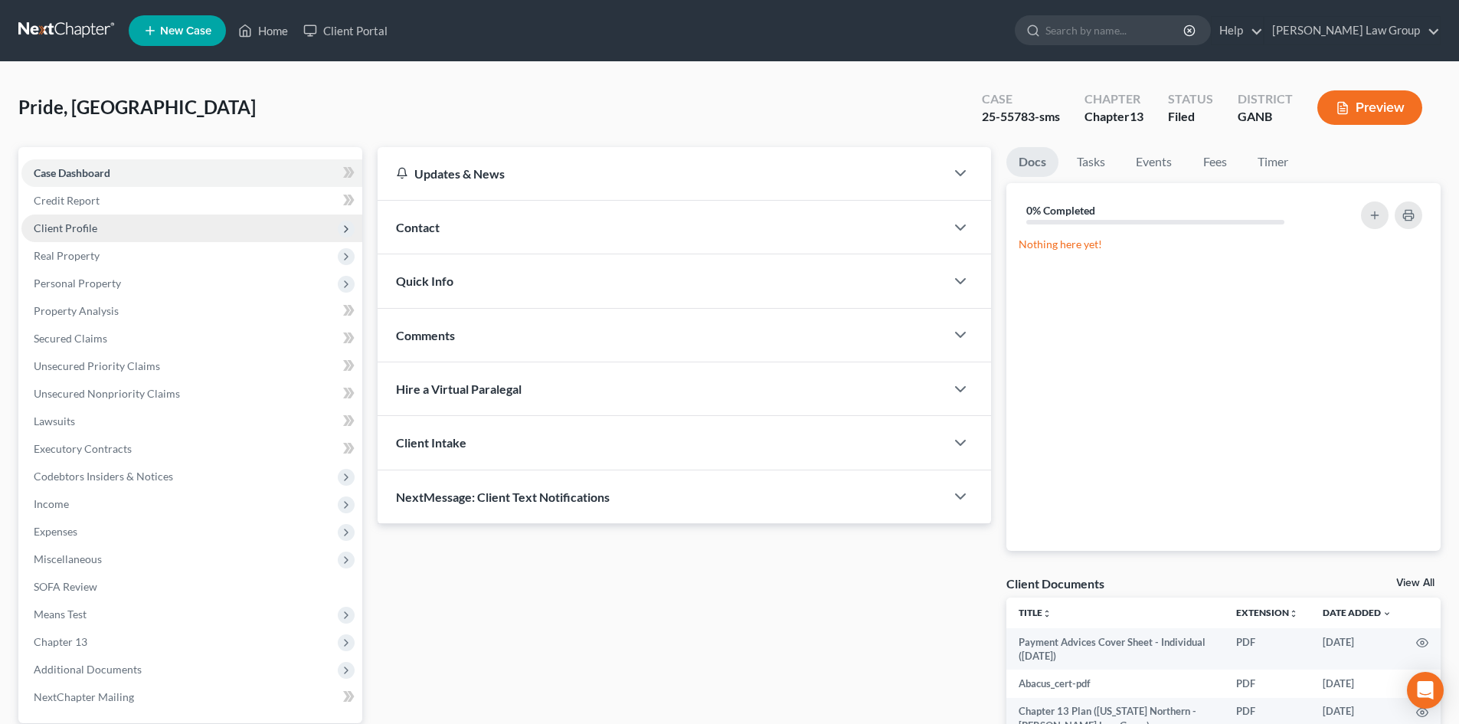
click at [85, 226] on span "Client Profile" at bounding box center [66, 227] width 64 height 13
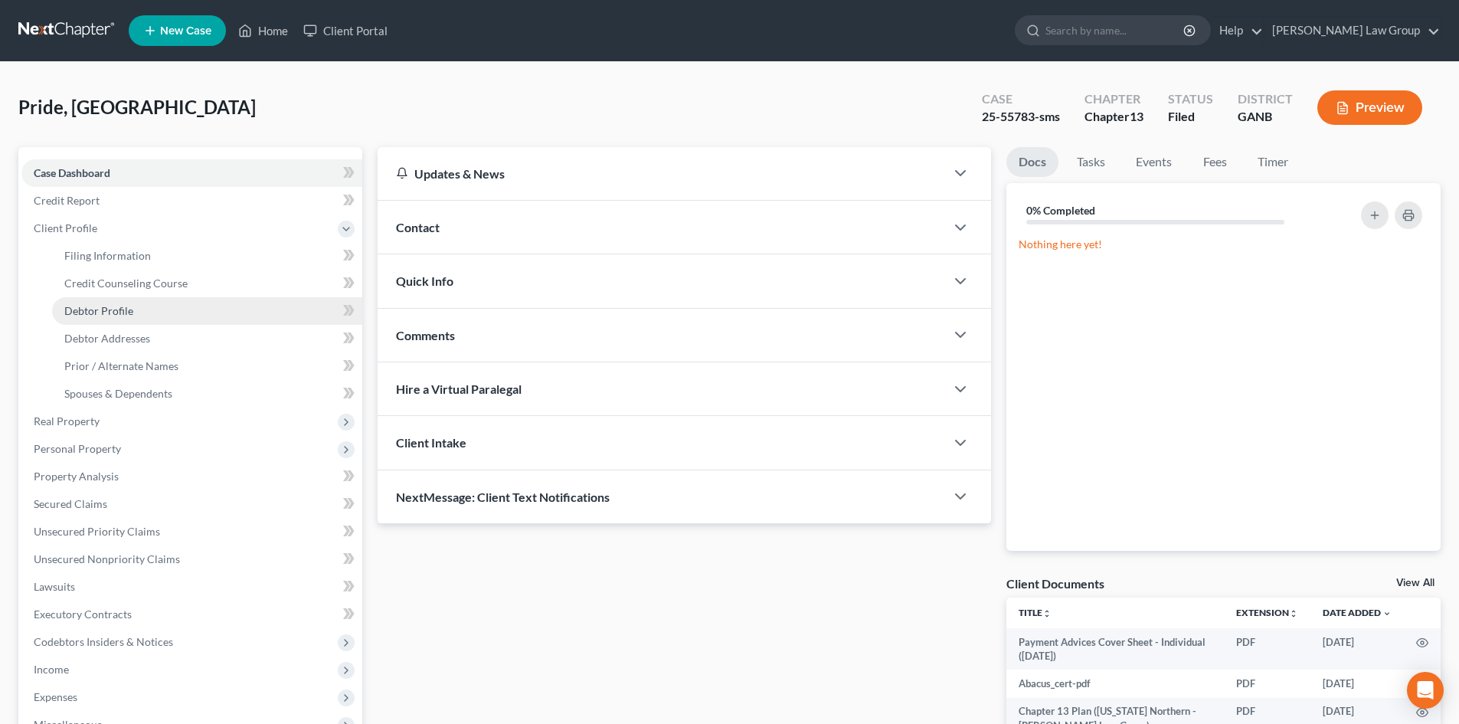
click at [132, 310] on link "Debtor Profile" at bounding box center [207, 311] width 310 height 28
select select "0"
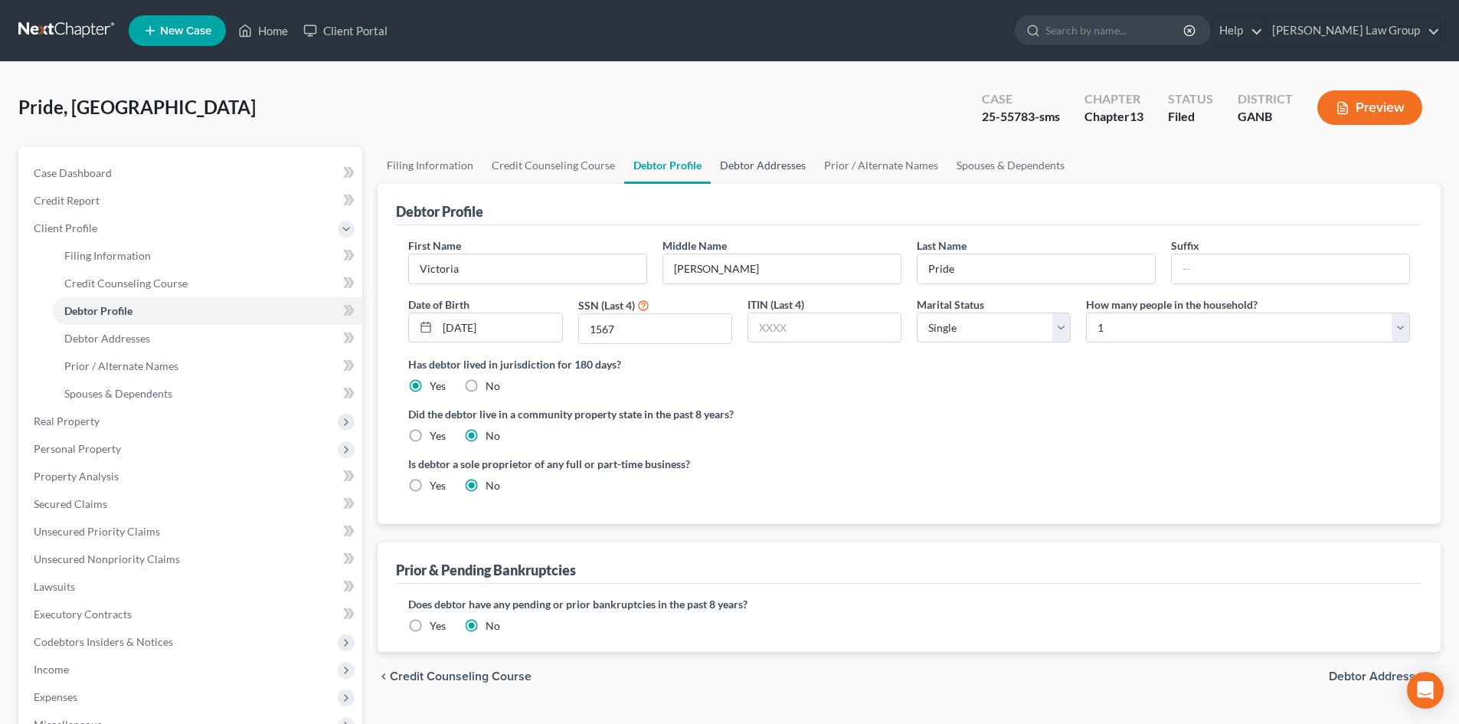
click at [739, 171] on link "Debtor Addresses" at bounding box center [763, 165] width 104 height 37
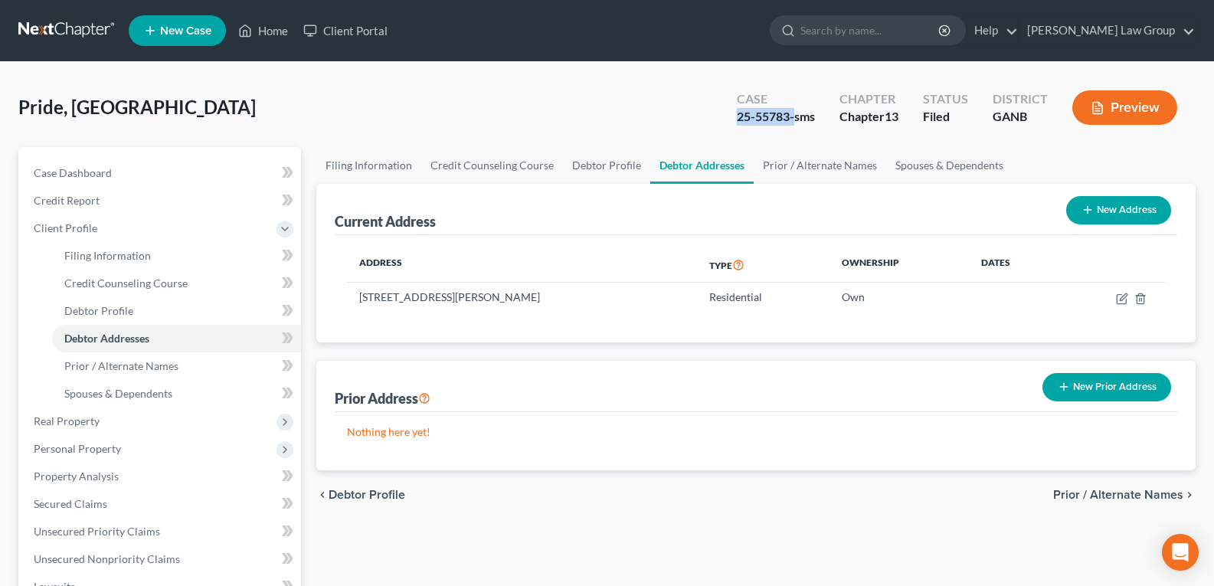
drag, startPoint x: 725, startPoint y: 116, endPoint x: 792, endPoint y: 125, distance: 67.1
click at [792, 125] on div "Case 25-55783-sms" at bounding box center [775, 109] width 103 height 45
copy div "25-55783-"
click at [250, 30] on icon at bounding box center [245, 30] width 14 height 18
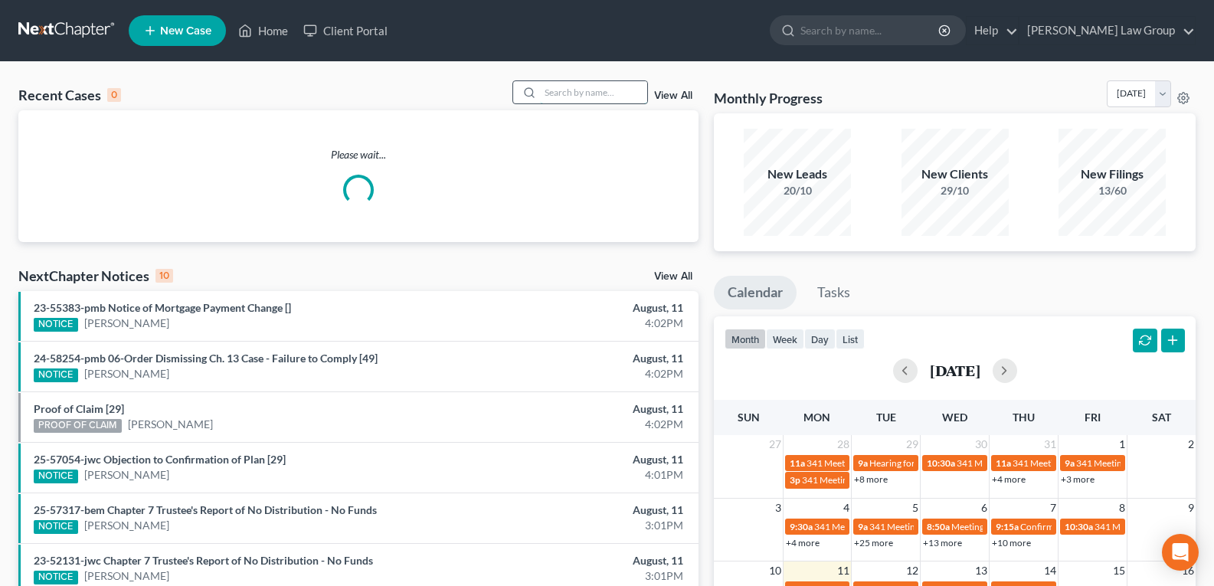
click at [562, 83] on input "search" at bounding box center [593, 92] width 107 height 22
click at [558, 87] on input "search" at bounding box center [593, 92] width 107 height 22
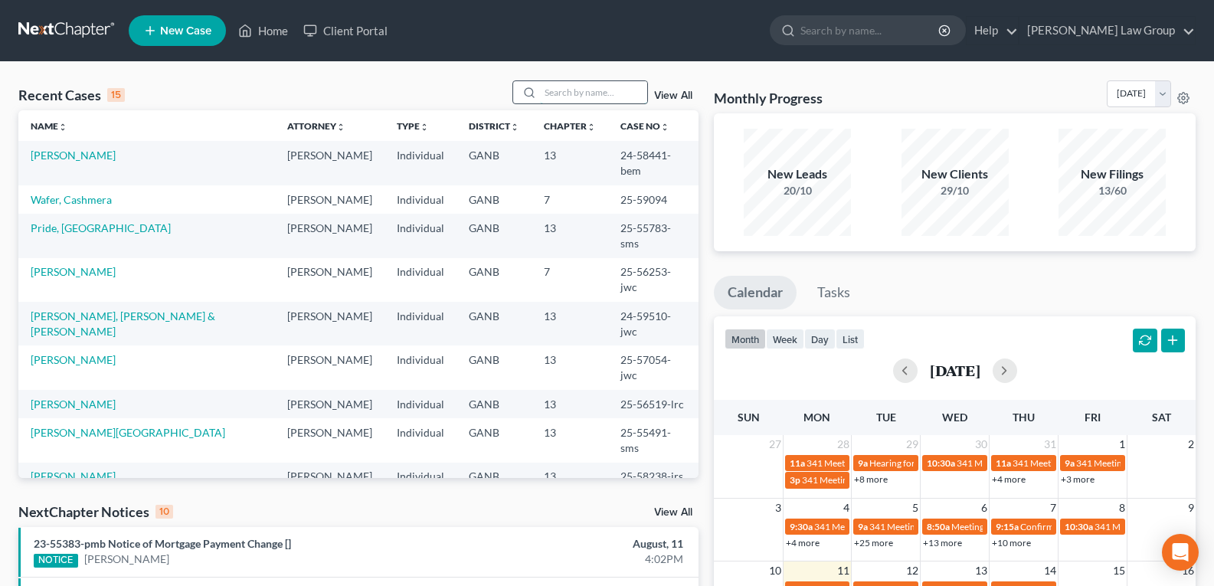
paste input "19-70677"
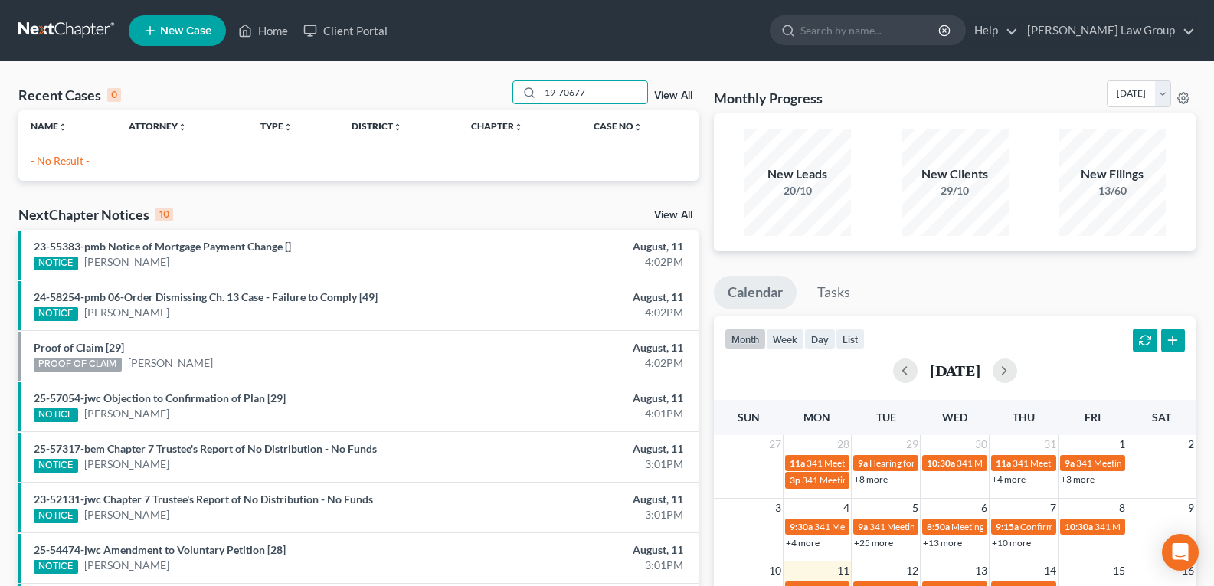
drag, startPoint x: 596, startPoint y: 87, endPoint x: 413, endPoint y: 94, distance: 183.9
click at [420, 90] on div "Recent Cases 0 19-70677 View All" at bounding box center [358, 95] width 680 height 30
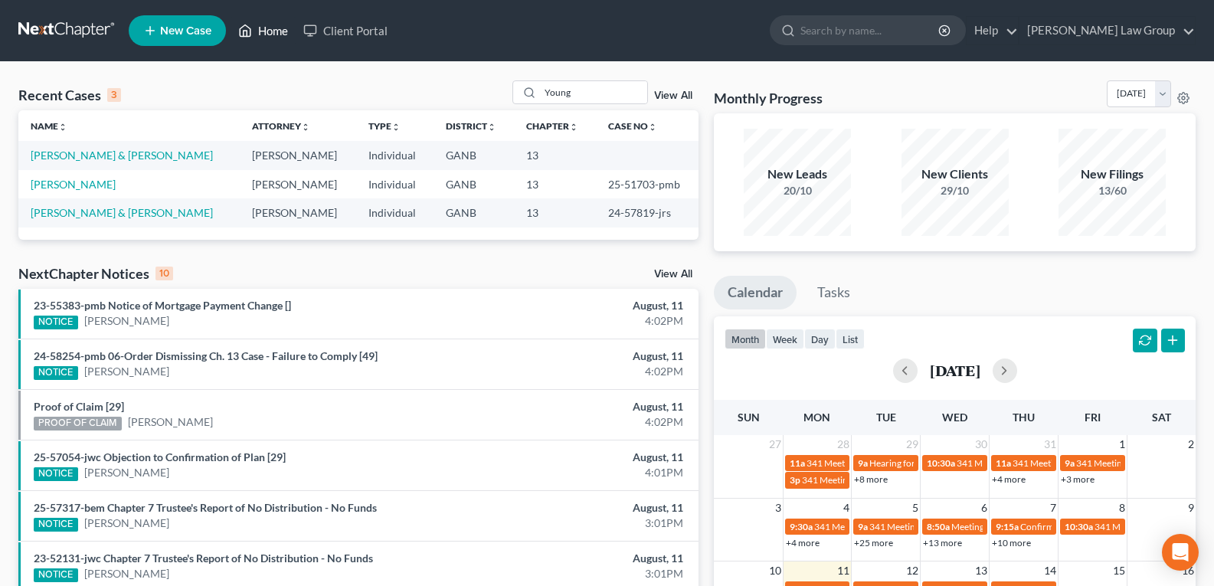
click at [262, 31] on link "Home" at bounding box center [262, 31] width 65 height 28
click at [583, 92] on input "Young" at bounding box center [593, 92] width 107 height 22
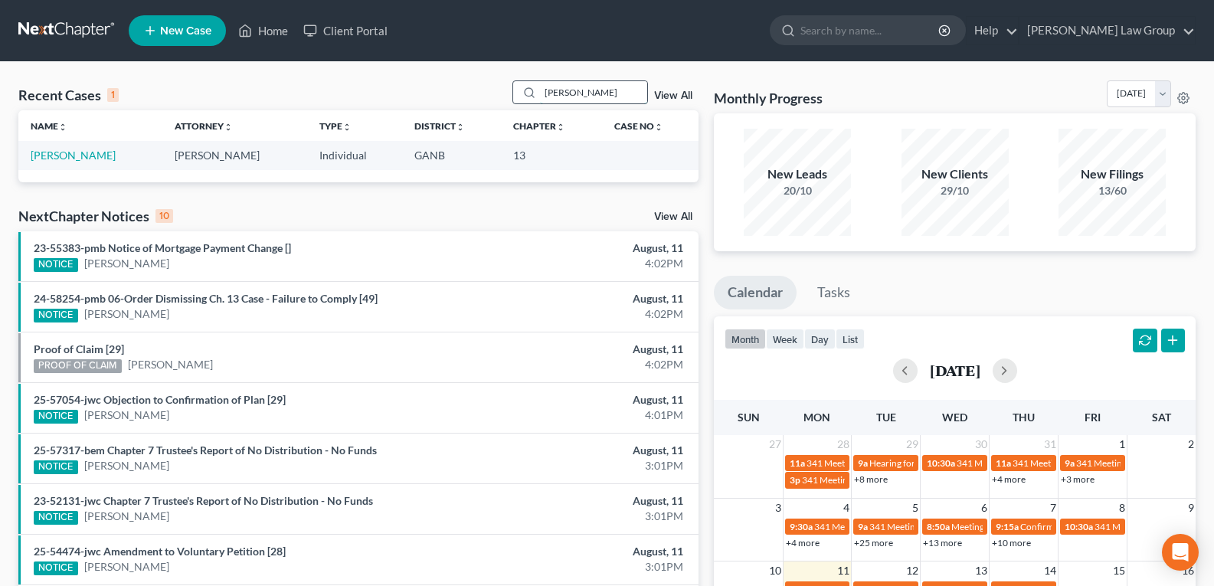
click at [606, 100] on input "[PERSON_NAME]" at bounding box center [593, 92] width 107 height 22
click at [606, 97] on input "[PERSON_NAME]" at bounding box center [593, 92] width 107 height 22
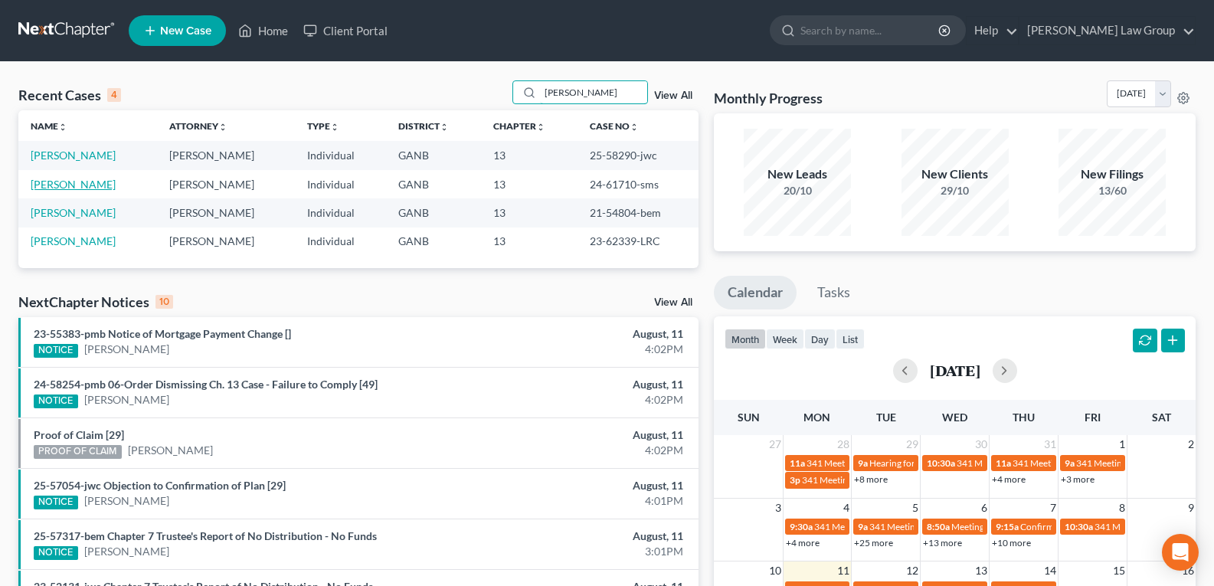
type input "[PERSON_NAME]"
click at [83, 183] on link "[PERSON_NAME]" at bounding box center [73, 184] width 85 height 13
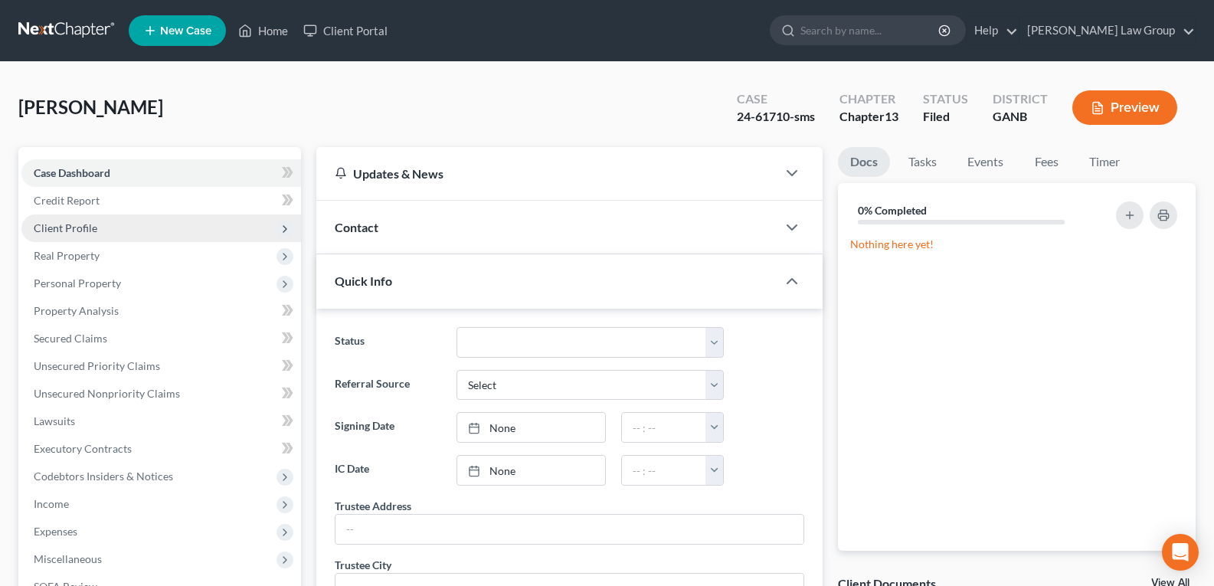
click at [88, 230] on span "Client Profile" at bounding box center [66, 227] width 64 height 13
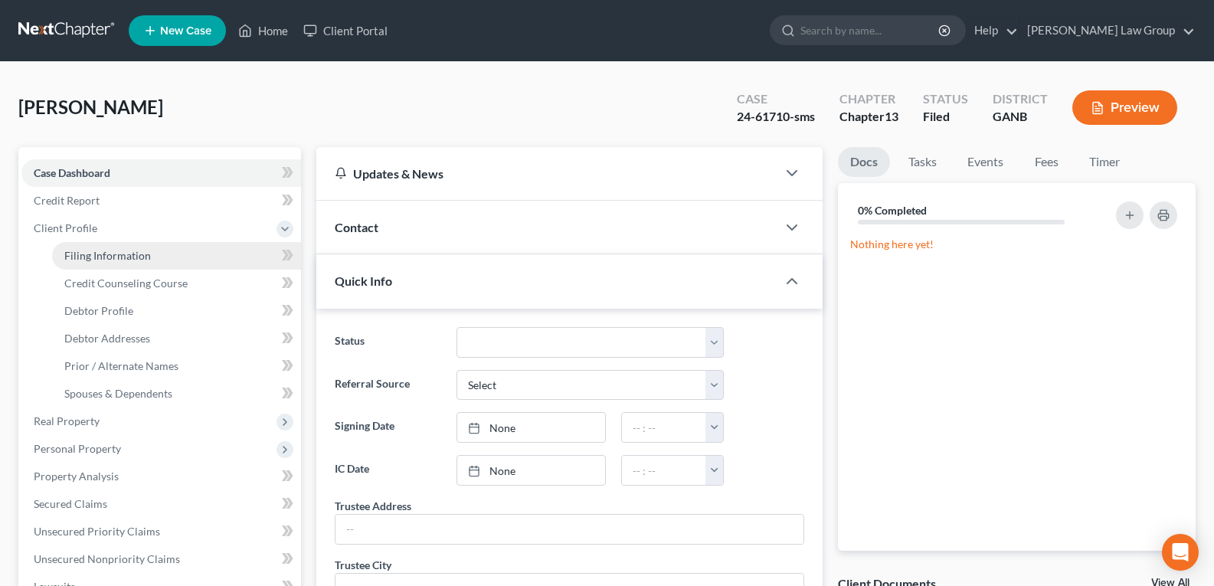
click at [135, 259] on span "Filing Information" at bounding box center [107, 255] width 87 height 13
select select "1"
select select "0"
select select "3"
select select "10"
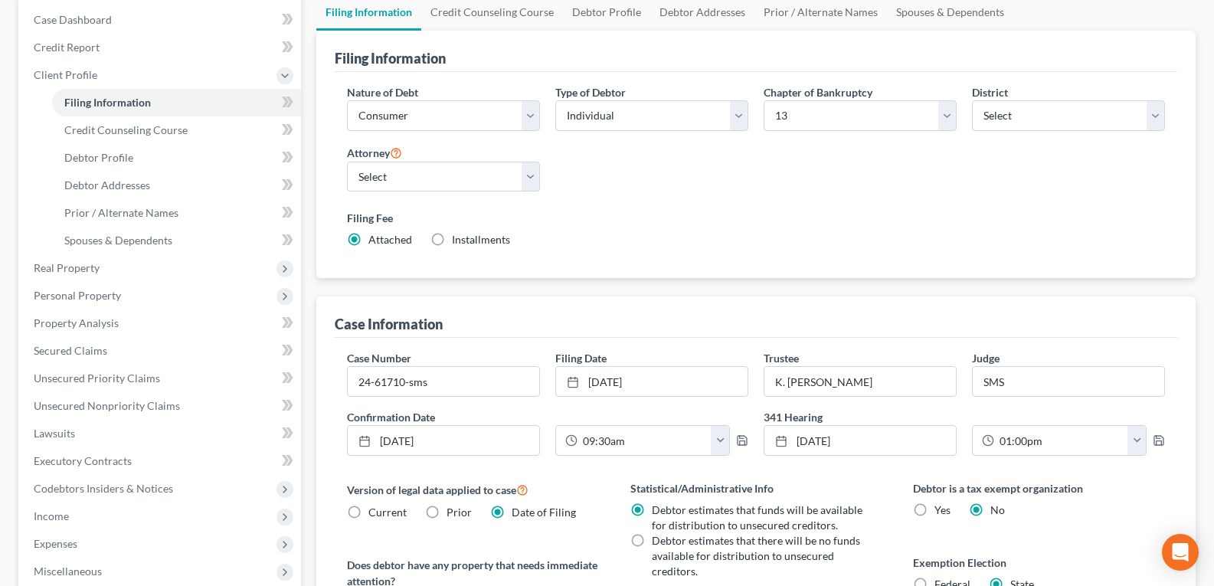
scroll to position [77, 0]
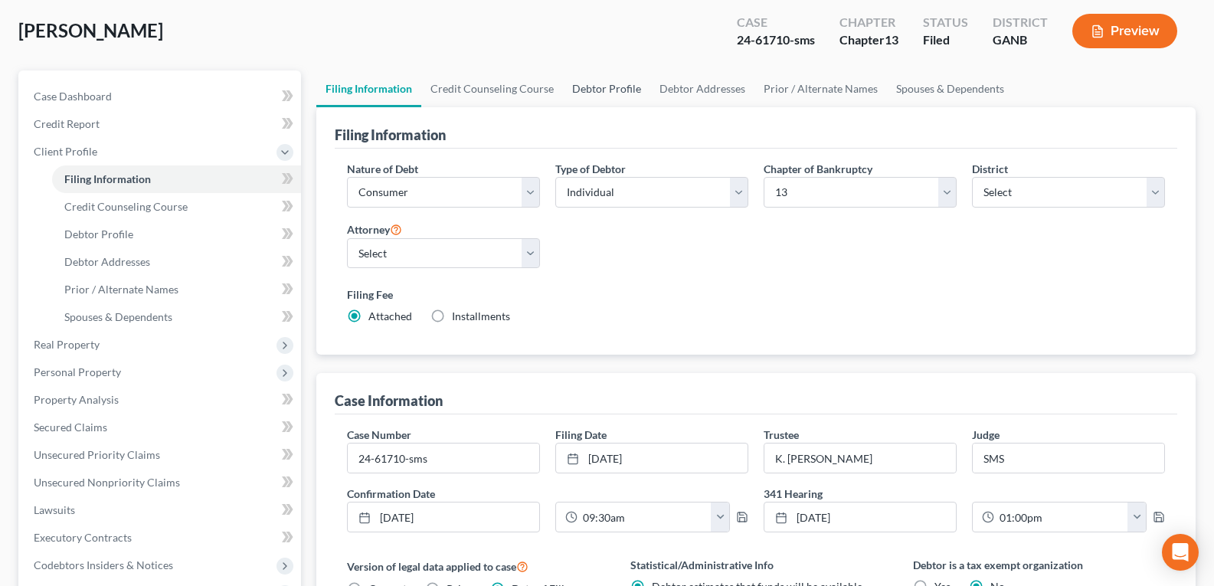
click at [613, 89] on link "Debtor Profile" at bounding box center [606, 88] width 87 height 37
select select "4"
select select "5"
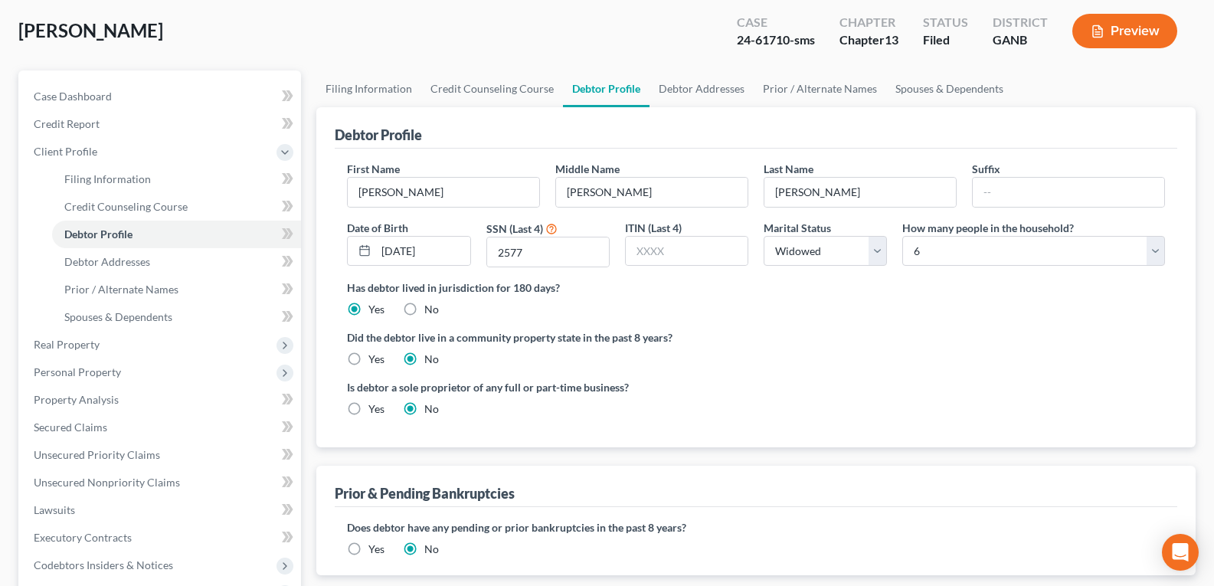
scroll to position [74, 0]
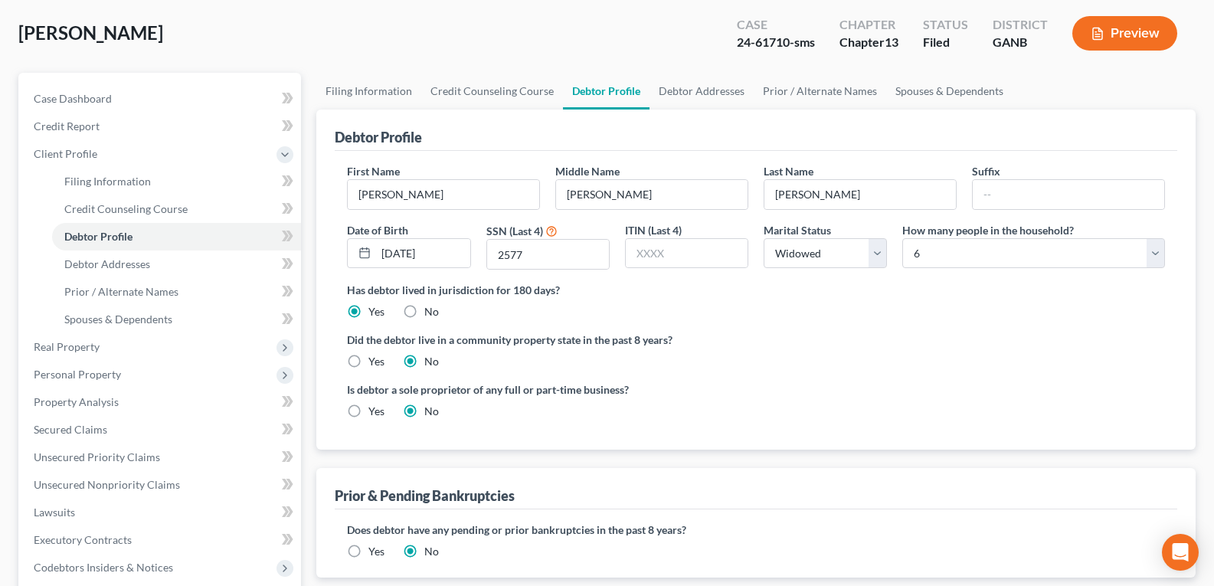
radio input "true"
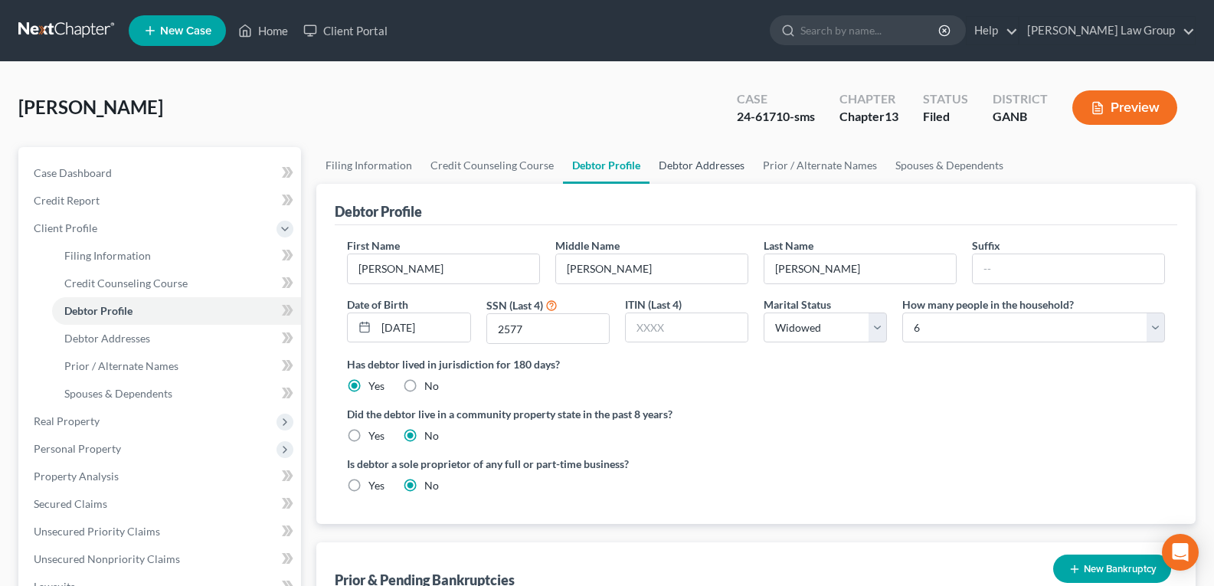
click at [668, 174] on link "Debtor Addresses" at bounding box center [701, 165] width 104 height 37
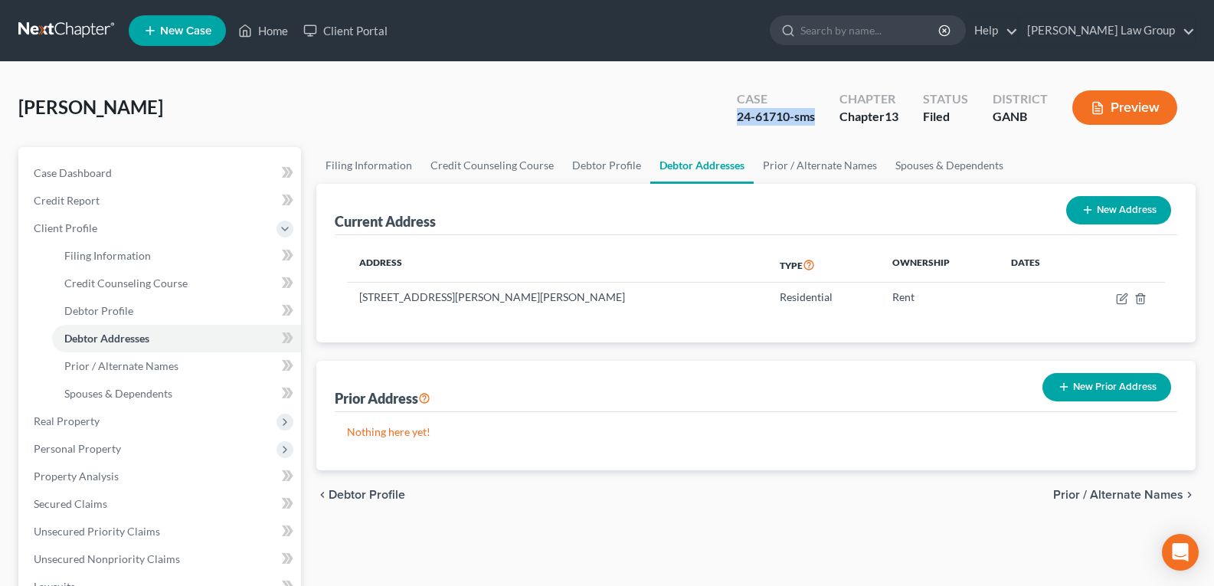
drag, startPoint x: 714, startPoint y: 120, endPoint x: 815, endPoint y: 124, distance: 101.1
click at [815, 124] on div "[PERSON_NAME] Upgraded Case 24-61710-sms Chapter Chapter 13 Status Filed Distri…" at bounding box center [606, 113] width 1177 height 67
copy div "24-61710-sms"
click at [266, 35] on link "Home" at bounding box center [262, 31] width 65 height 28
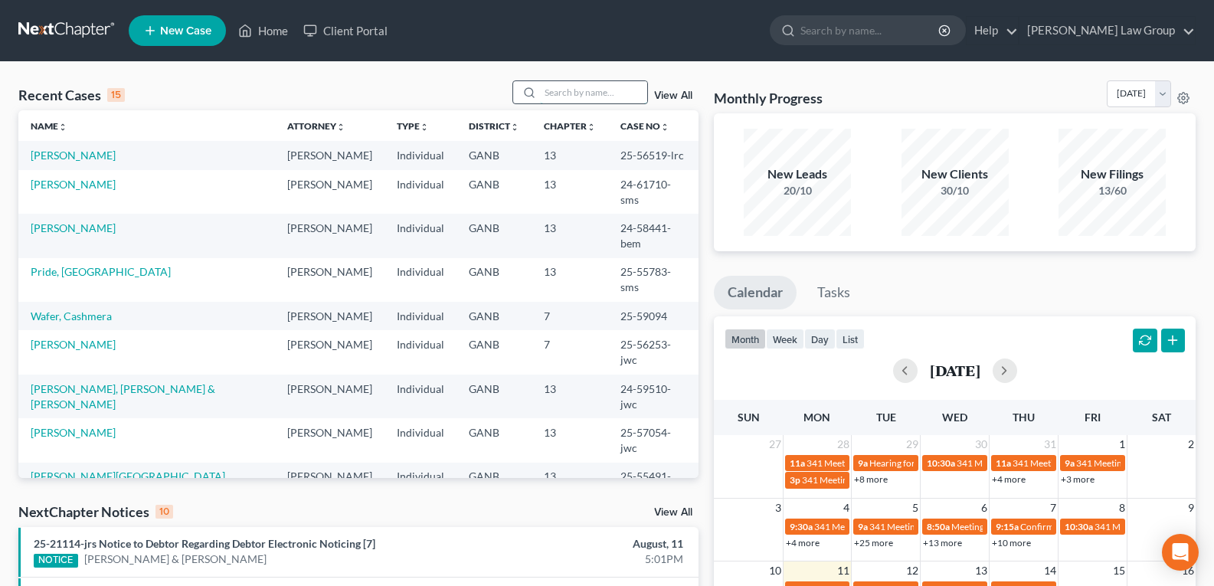
click at [603, 98] on input "search" at bounding box center [593, 92] width 107 height 22
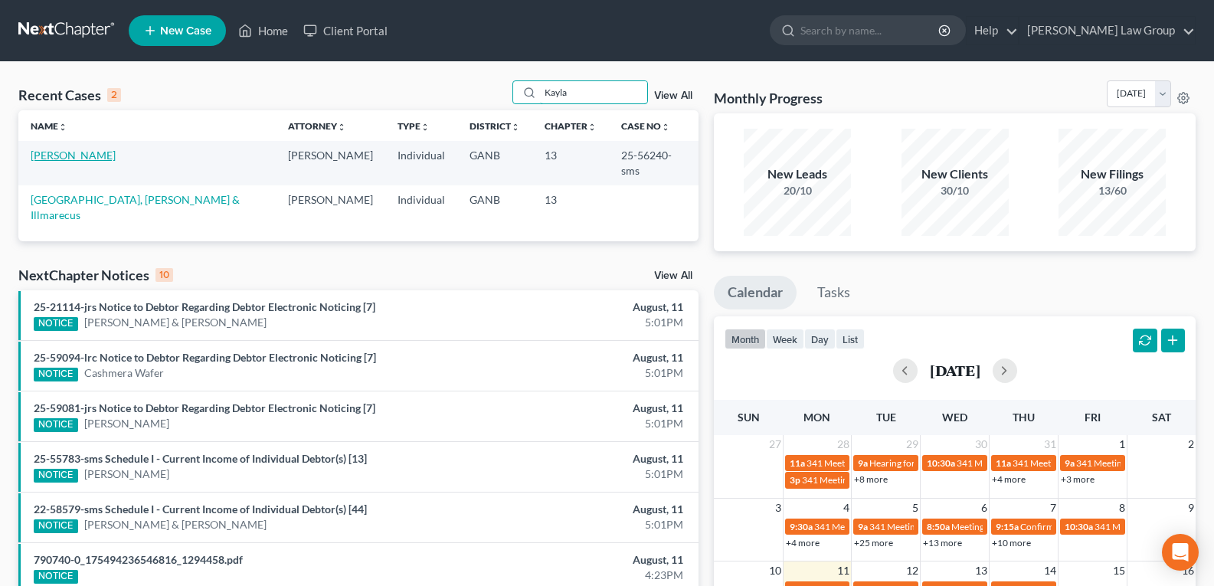
type input "Kayla"
click at [76, 154] on link "[PERSON_NAME]" at bounding box center [73, 155] width 85 height 13
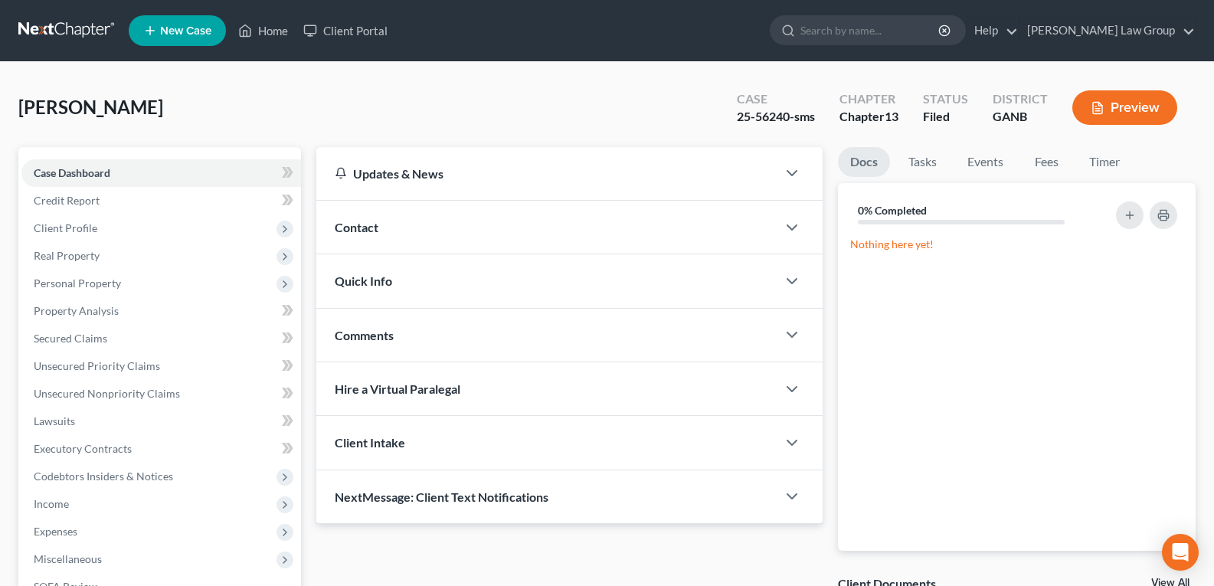
drag, startPoint x: 739, startPoint y: 126, endPoint x: 729, endPoint y: 123, distance: 10.4
click at [735, 126] on div "Case 25-56240-sms" at bounding box center [775, 109] width 103 height 45
drag, startPoint x: 728, startPoint y: 120, endPoint x: 705, endPoint y: 145, distance: 33.6
click at [727, 121] on div "Case 25-56240-sms" at bounding box center [775, 109] width 103 height 45
click at [758, 153] on div "Updates & News" at bounding box center [546, 173] width 460 height 53
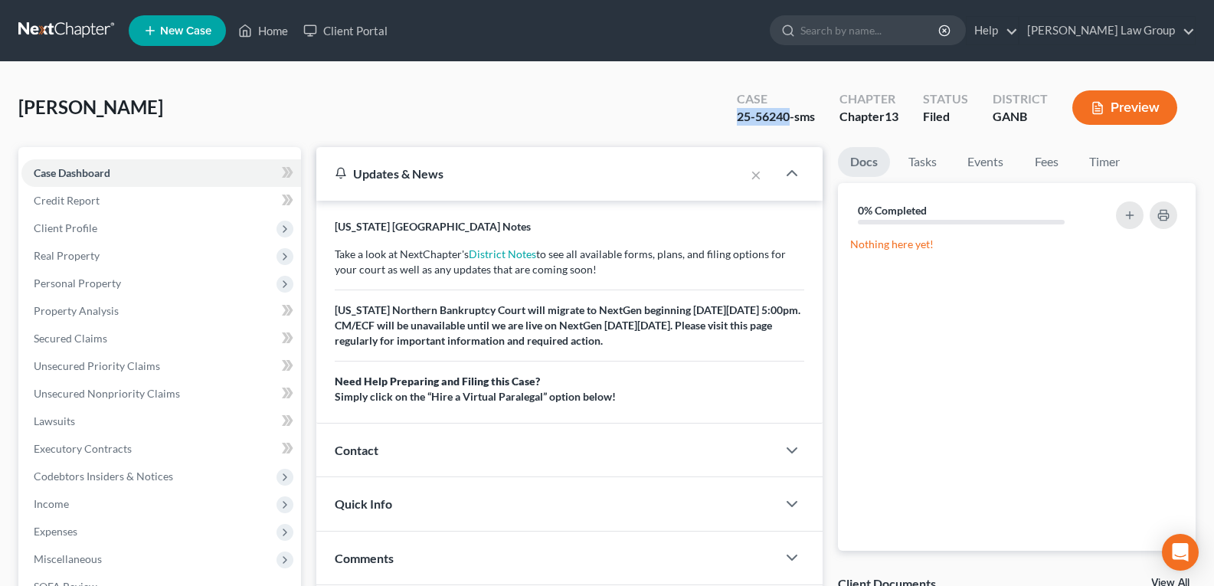
drag, startPoint x: 731, startPoint y: 119, endPoint x: 787, endPoint y: 123, distance: 56.1
click at [787, 123] on div "Case 25-56240-sms" at bounding box center [775, 109] width 103 height 45
copy div "25-56240"
drag, startPoint x: 250, startPoint y: 28, endPoint x: 243, endPoint y: 5, distance: 24.9
click at [250, 28] on icon at bounding box center [245, 30] width 11 height 11
